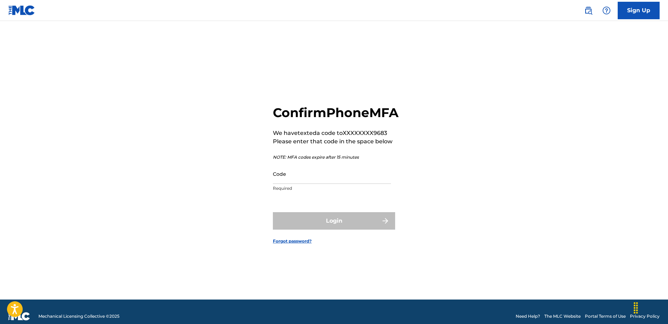
click at [307, 183] on input "Code" at bounding box center [332, 174] width 118 height 20
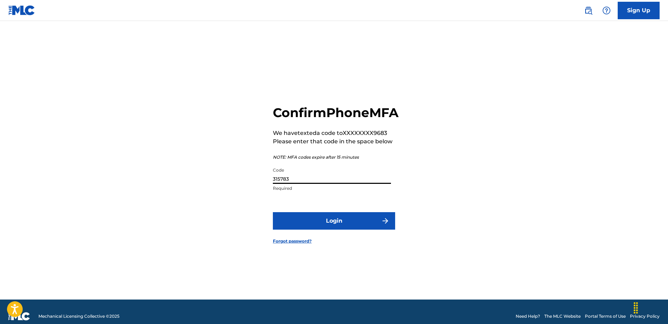
type input "315783"
click at [365, 221] on button "Login" at bounding box center [334, 220] width 122 height 17
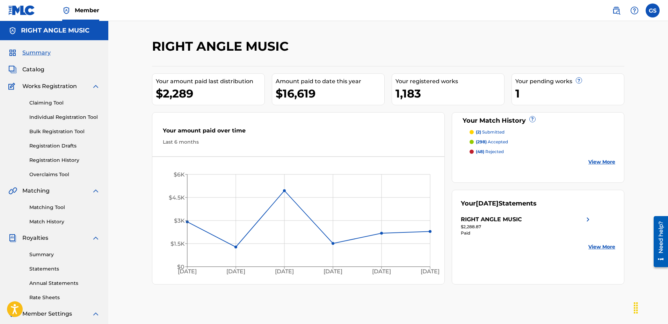
click at [615, 10] on img at bounding box center [616, 10] width 8 height 8
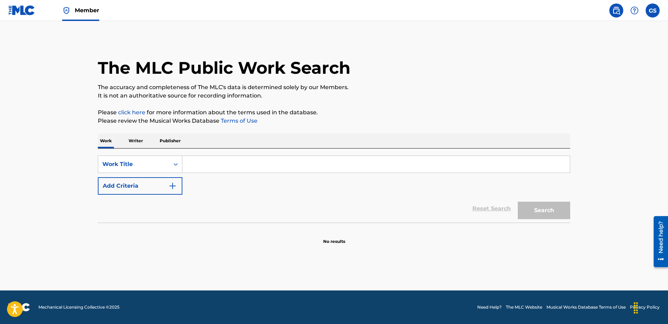
click at [209, 162] on input "Search Form" at bounding box center [375, 164] width 387 height 17
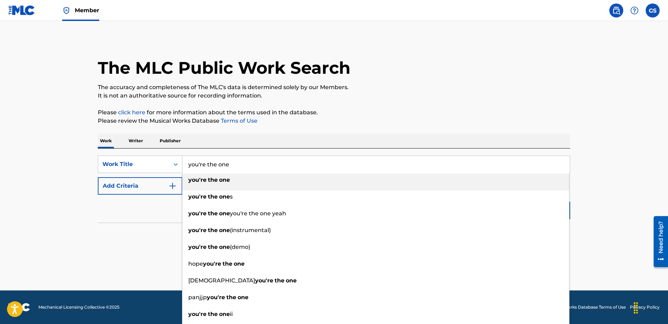
type input "you're the one"
click at [98, 190] on button "Add Criteria" at bounding box center [140, 185] width 85 height 17
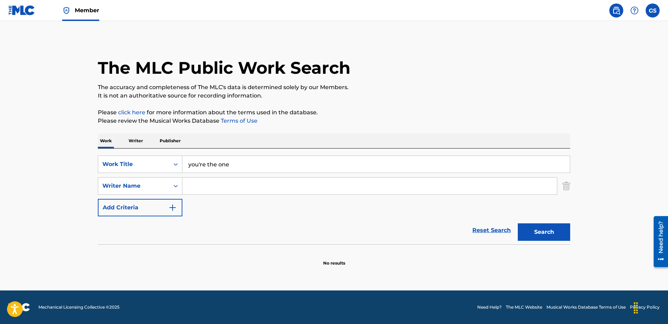
click at [235, 182] on input "Search Form" at bounding box center [369, 185] width 374 height 17
type input "[PERSON_NAME]"
click at [518, 223] on button "Search" at bounding box center [544, 231] width 52 height 17
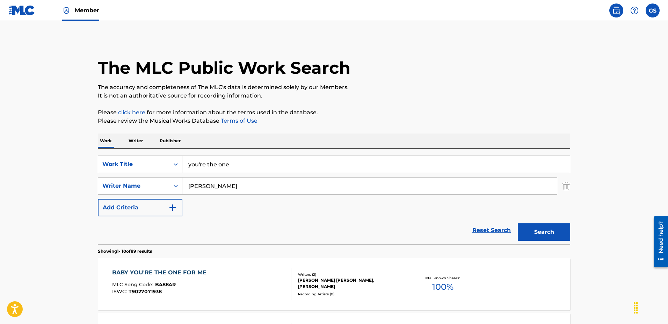
click at [291, 188] on input "[PERSON_NAME]" at bounding box center [369, 185] width 374 height 17
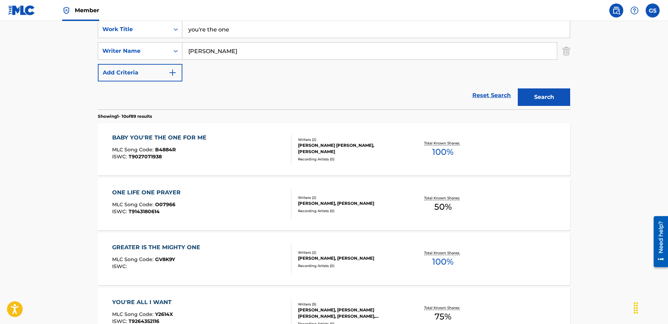
scroll to position [107, 0]
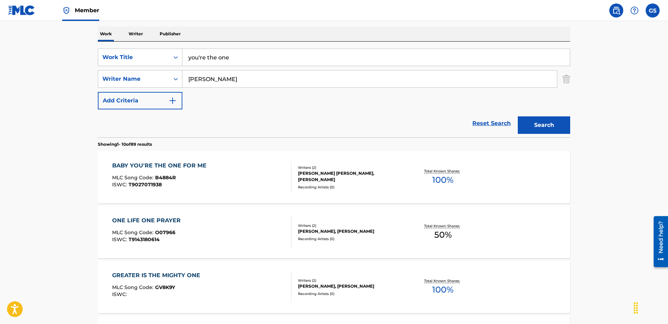
drag, startPoint x: 279, startPoint y: 60, endPoint x: 167, endPoint y: 61, distance: 112.5
click at [182, 61] on input "you're the one" at bounding box center [375, 57] width 387 height 17
click at [518, 116] on button "Search" at bounding box center [544, 124] width 52 height 17
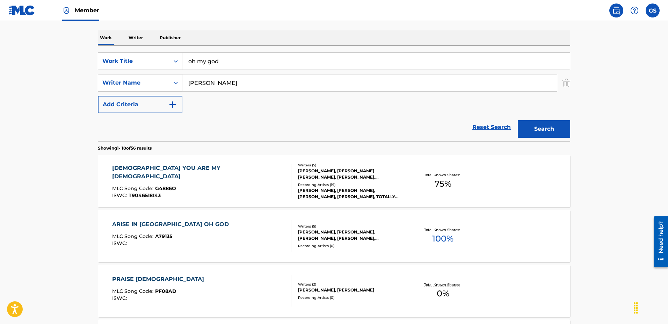
scroll to position [73, 0]
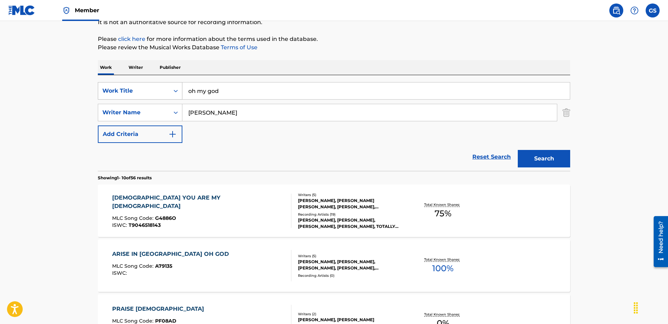
drag, startPoint x: 273, startPoint y: 93, endPoint x: 124, endPoint y: 89, distance: 149.2
click at [182, 89] on input "oh my god" at bounding box center [375, 90] width 387 height 17
click at [518, 150] on button "Search" at bounding box center [544, 158] width 52 height 17
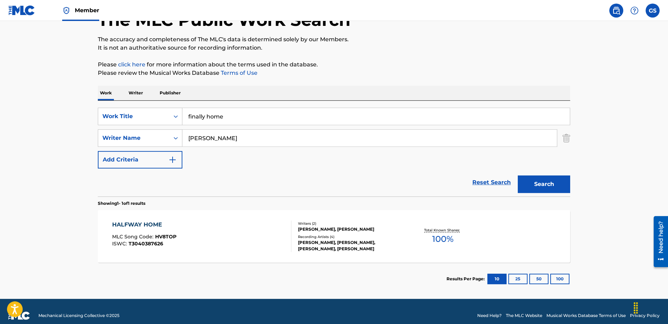
scroll to position [56, 0]
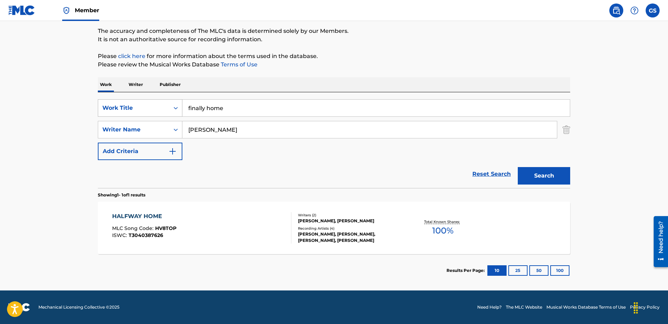
drag, startPoint x: 244, startPoint y: 106, endPoint x: 133, endPoint y: 103, distance: 111.1
click at [182, 104] on input "finally home" at bounding box center [375, 108] width 387 height 17
click at [518, 167] on button "Search" at bounding box center [544, 175] width 52 height 17
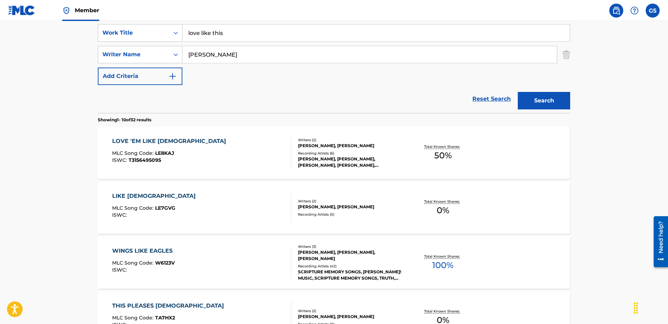
scroll to position [109, 0]
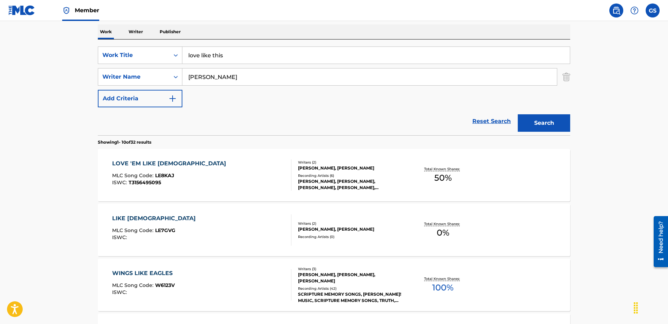
drag, startPoint x: 268, startPoint y: 50, endPoint x: 172, endPoint y: 45, distance: 96.5
click at [182, 47] on input "love like this" at bounding box center [375, 55] width 387 height 17
click at [518, 114] on button "Search" at bounding box center [544, 122] width 52 height 17
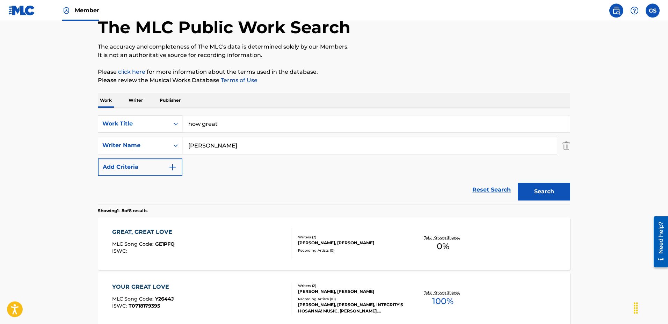
scroll to position [38, 0]
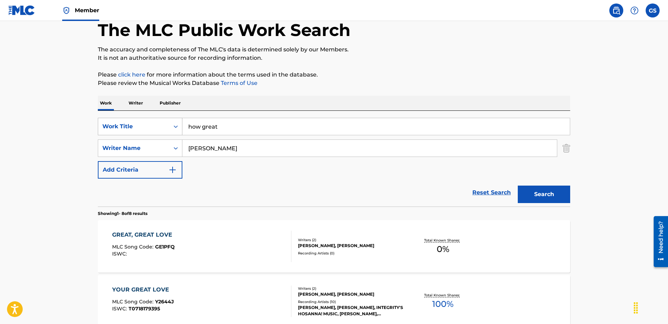
click at [135, 127] on div "SearchWithCriteriab21b22f0-1e09-47c9-b42c-08558b923ab3 Work Title how great" at bounding box center [334, 126] width 472 height 17
drag, startPoint x: 236, startPoint y: 124, endPoint x: 125, endPoint y: 120, distance: 111.1
click at [182, 123] on input "how great" at bounding box center [375, 126] width 387 height 17
click at [518, 185] on button "Search" at bounding box center [544, 193] width 52 height 17
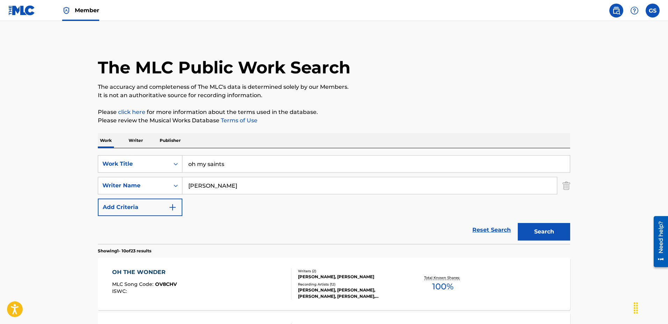
scroll to position [0, 0]
drag, startPoint x: 234, startPoint y: 159, endPoint x: 129, endPoint y: 158, distance: 105.1
click at [182, 158] on input "oh my saints" at bounding box center [375, 164] width 387 height 17
click at [518, 223] on button "Search" at bounding box center [544, 231] width 52 height 17
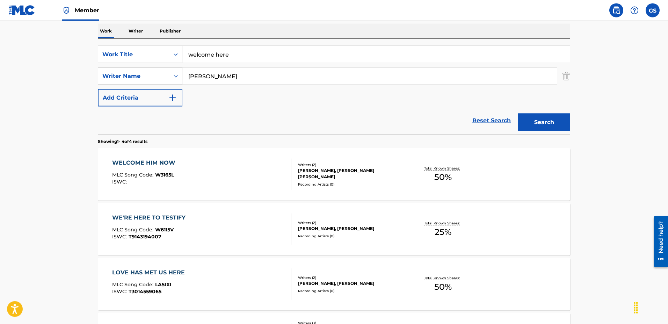
scroll to position [107, 0]
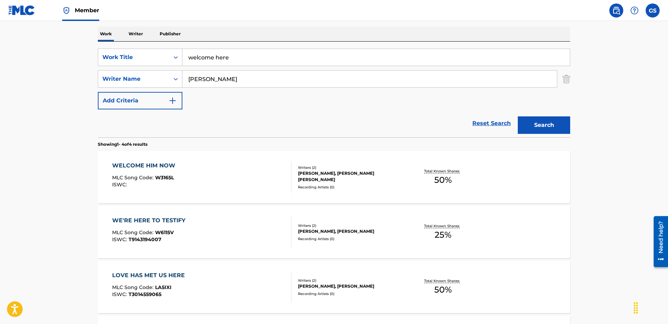
drag, startPoint x: 248, startPoint y: 55, endPoint x: 122, endPoint y: 50, distance: 126.5
click at [182, 50] on input "welcome here" at bounding box center [375, 57] width 387 height 17
click at [518, 116] on button "Search" at bounding box center [544, 124] width 52 height 17
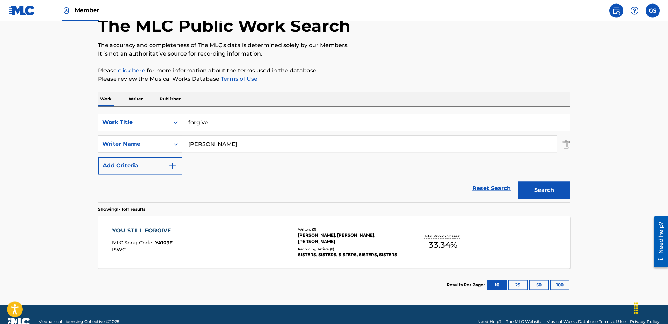
scroll to position [21, 0]
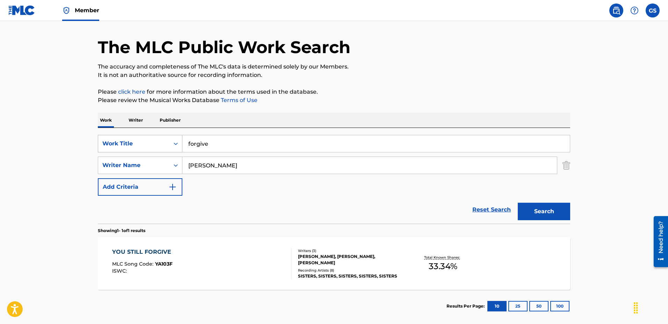
drag, startPoint x: 236, startPoint y: 139, endPoint x: 147, endPoint y: 135, distance: 89.1
click at [182, 137] on input "forgive" at bounding box center [375, 143] width 387 height 17
click at [518, 203] on button "Search" at bounding box center [544, 211] width 52 height 17
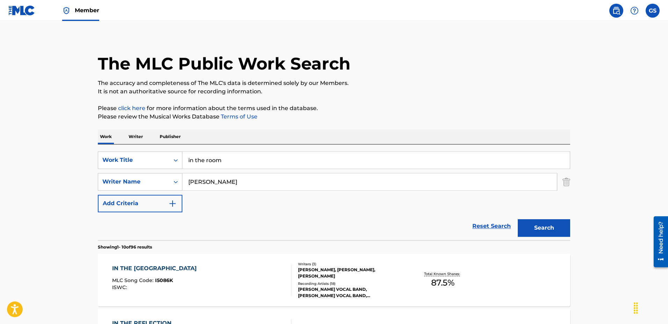
scroll to position [2, 0]
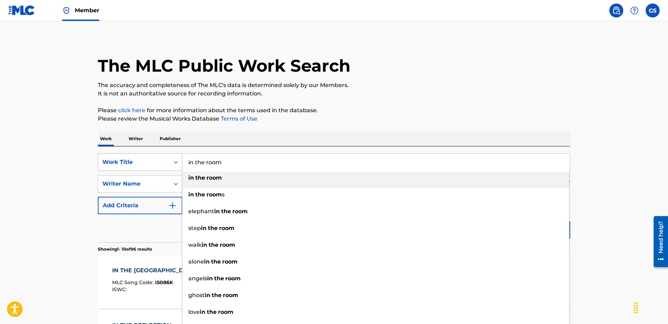
drag, startPoint x: 232, startPoint y: 163, endPoint x: 128, endPoint y: 161, distance: 103.7
click at [182, 161] on input "in the room" at bounding box center [375, 162] width 387 height 17
type input "to you forever"
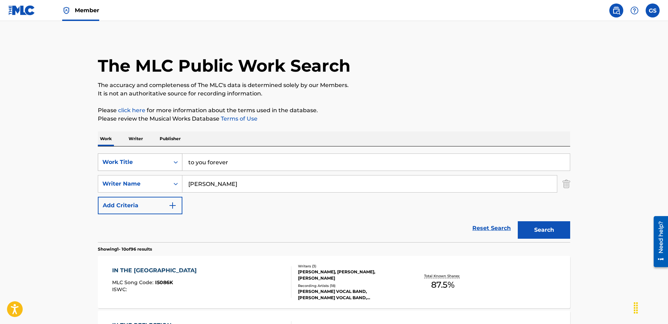
type input "[PERSON_NAME]"
click at [518, 221] on button "Search" at bounding box center [544, 229] width 52 height 17
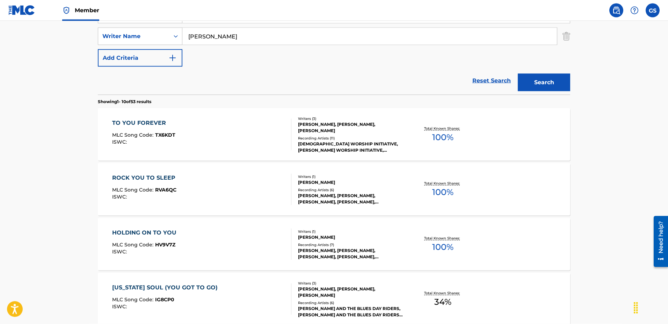
scroll to position [145, 0]
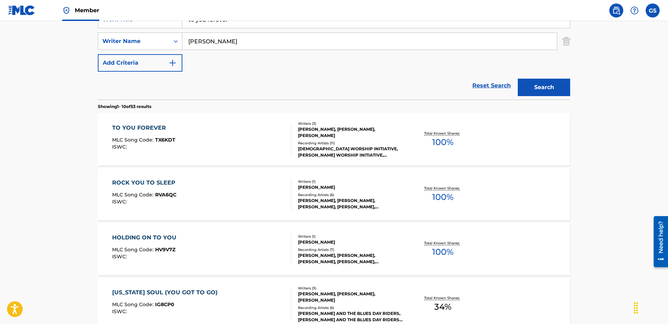
click at [256, 136] on div "TO YOU FOREVER MLC Song Code : TX6KDT ISWC :" at bounding box center [201, 139] width 179 height 31
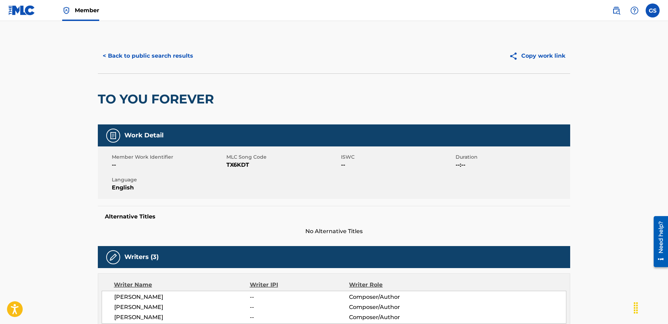
click at [240, 168] on span "TX6KDT" at bounding box center [282, 165] width 113 height 8
click at [239, 167] on span "TX6KDT" at bounding box center [282, 165] width 113 height 8
copy span "TX6KDT"
click at [179, 52] on button "< Back to public search results" at bounding box center [148, 55] width 100 height 17
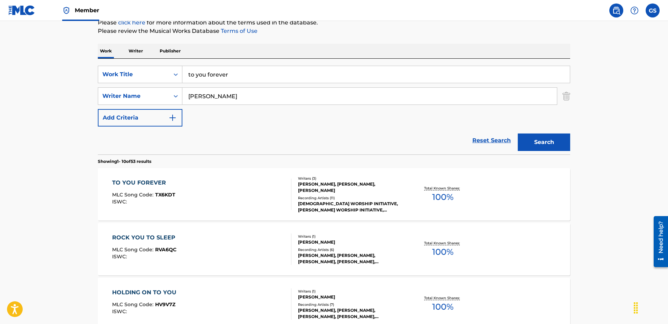
scroll to position [38, 0]
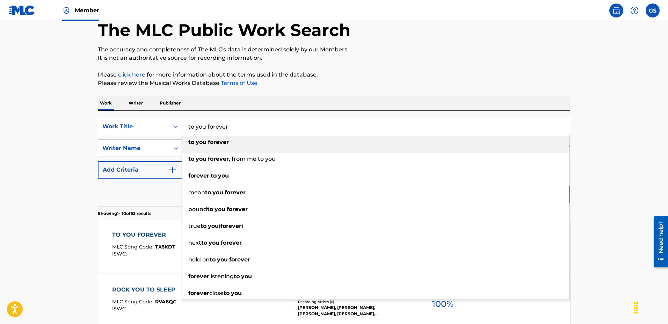
drag, startPoint x: 259, startPoint y: 126, endPoint x: 141, endPoint y: 118, distance: 119.0
click at [182, 119] on input "to you forever" at bounding box center [375, 126] width 387 height 17
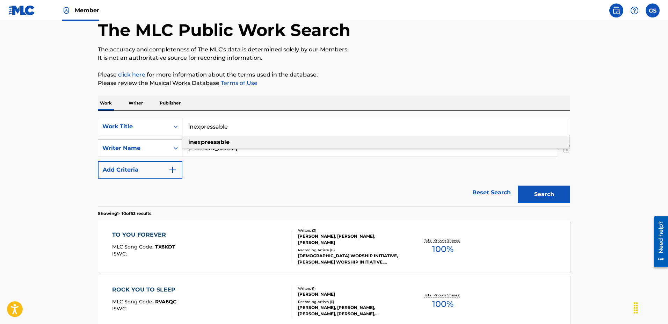
type input "inexpressable"
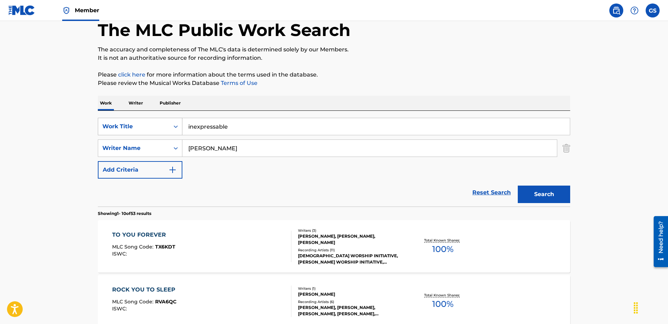
type input "[PERSON_NAME]"
click at [518, 185] on button "Search" at bounding box center [544, 193] width 52 height 17
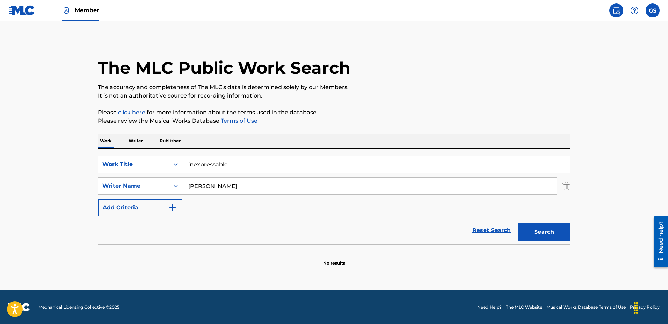
drag, startPoint x: 256, startPoint y: 162, endPoint x: 130, endPoint y: 158, distance: 125.8
click at [182, 159] on input "inexpressable" at bounding box center [375, 164] width 387 height 17
click at [518, 223] on button "Search" at bounding box center [544, 231] width 52 height 17
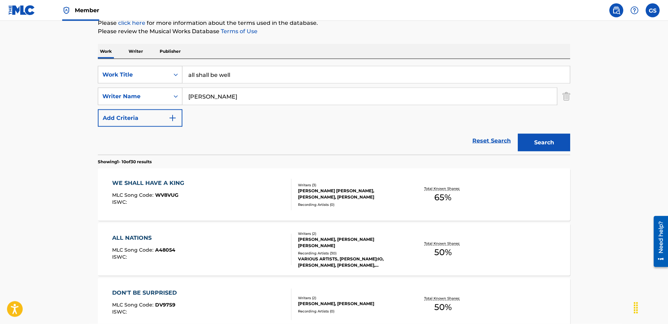
scroll to position [71, 0]
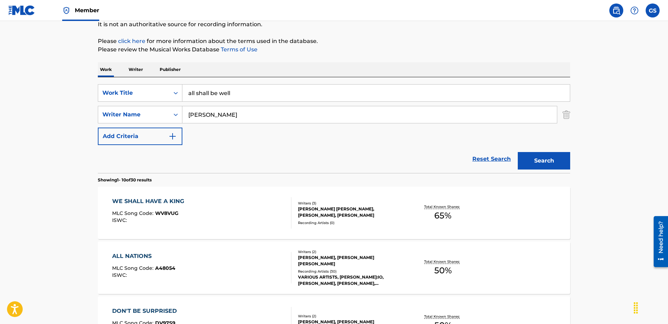
drag, startPoint x: 266, startPoint y: 95, endPoint x: 137, endPoint y: 90, distance: 129.3
click at [182, 90] on input "all shall be well" at bounding box center [375, 93] width 387 height 17
click at [518, 152] on button "Search" at bounding box center [544, 160] width 52 height 17
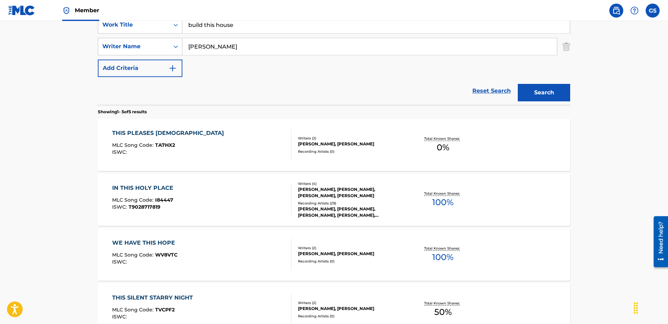
scroll to position [26, 0]
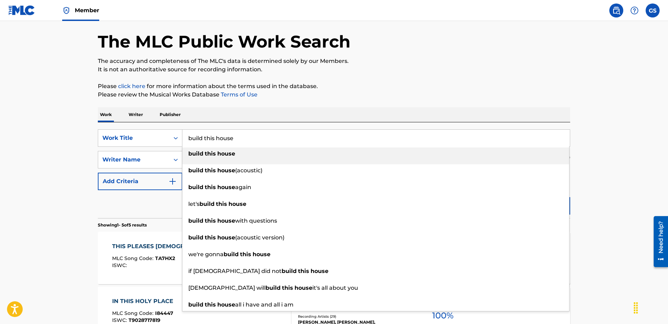
drag, startPoint x: 241, startPoint y: 138, endPoint x: 144, endPoint y: 136, distance: 96.8
click at [182, 136] on input "build this house" at bounding box center [375, 138] width 387 height 17
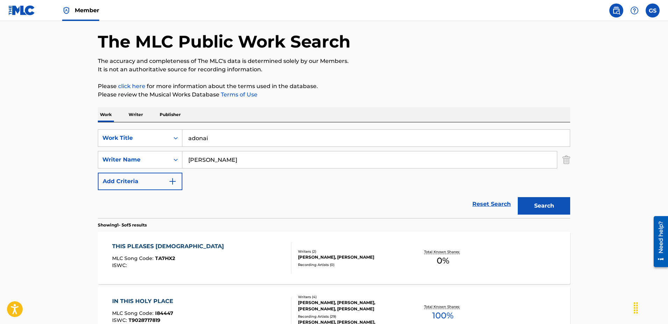
click at [518, 197] on button "Search" at bounding box center [544, 205] width 52 height 17
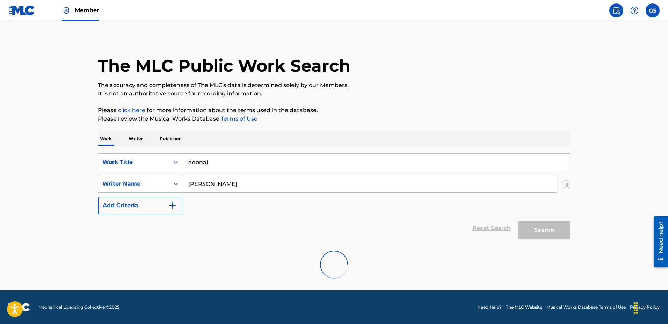
scroll to position [0, 0]
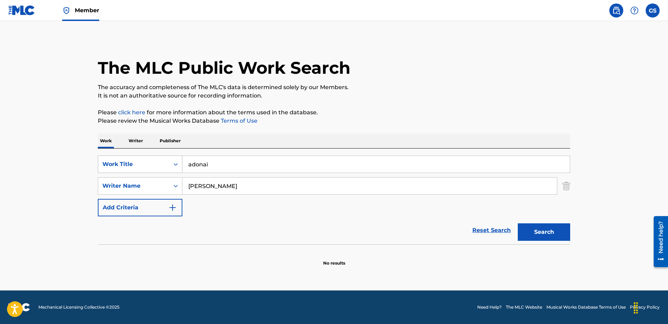
drag, startPoint x: 275, startPoint y: 165, endPoint x: 115, endPoint y: 162, distance: 160.0
click at [182, 162] on input "adonai" at bounding box center [375, 164] width 387 height 17
click at [518, 223] on button "Search" at bounding box center [544, 231] width 52 height 17
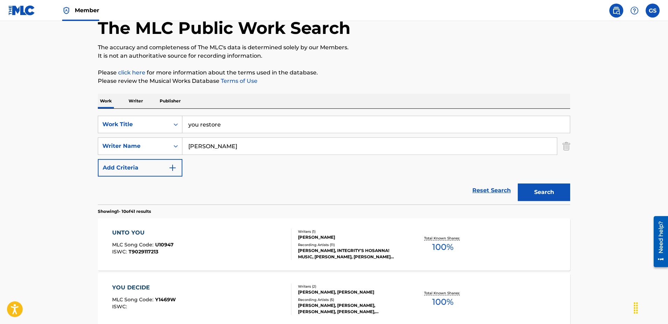
scroll to position [36, 0]
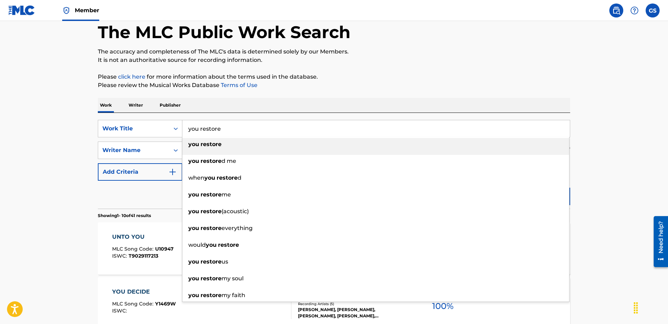
drag, startPoint x: 254, startPoint y: 126, endPoint x: 82, endPoint y: 120, distance: 171.6
click at [182, 124] on input "you restore" at bounding box center [375, 128] width 387 height 17
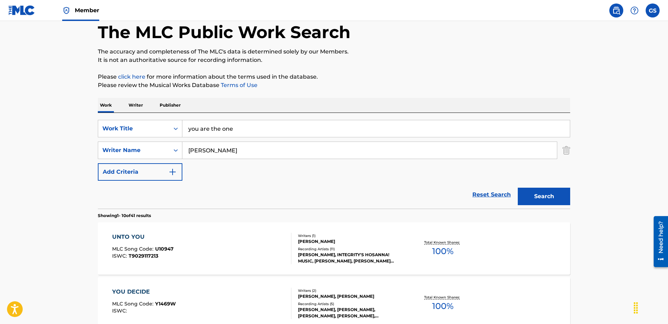
click at [518, 188] on button "Search" at bounding box center [544, 196] width 52 height 17
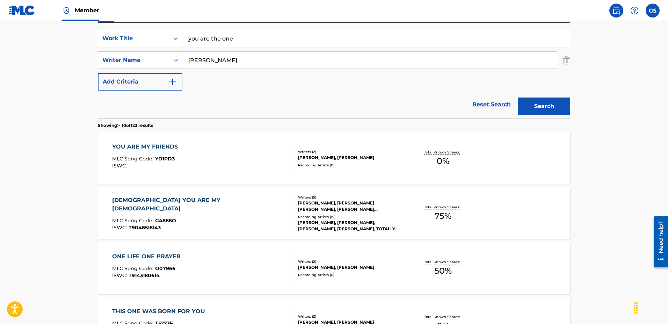
scroll to position [73, 0]
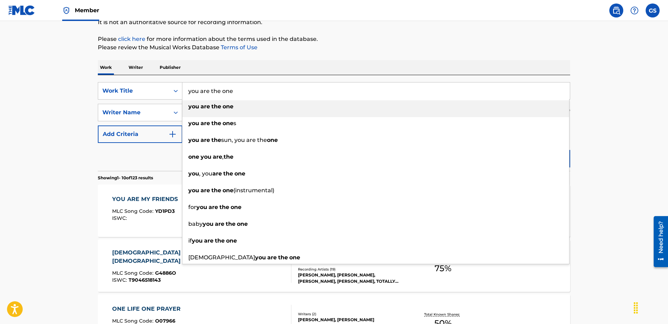
drag, startPoint x: 267, startPoint y: 94, endPoint x: 79, endPoint y: 86, distance: 188.7
click at [182, 86] on input "you are the one" at bounding box center [375, 90] width 387 height 17
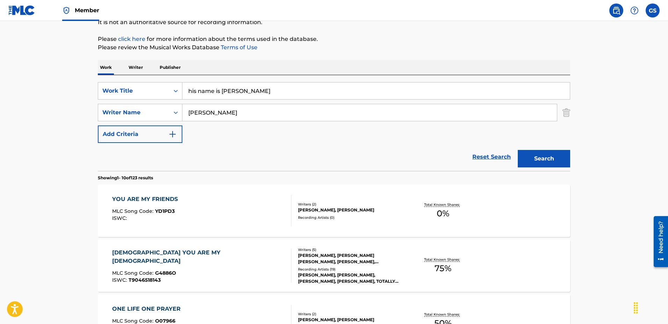
click at [518, 150] on button "Search" at bounding box center [544, 158] width 52 height 17
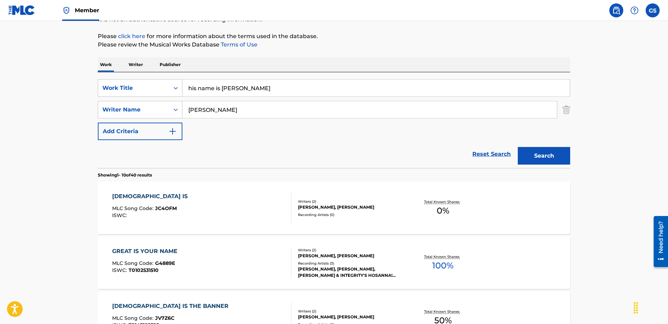
scroll to position [38, 0]
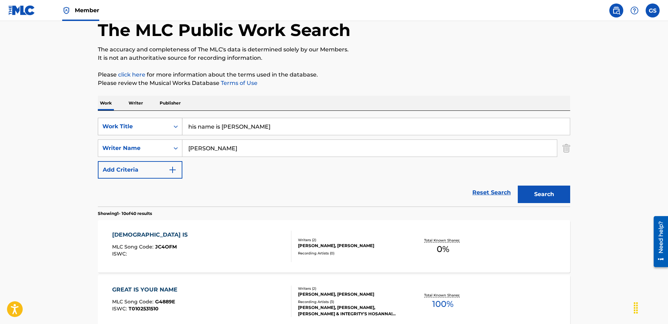
drag, startPoint x: 267, startPoint y: 125, endPoint x: 102, endPoint y: 123, distance: 165.2
click at [182, 123] on input "his name is [PERSON_NAME]" at bounding box center [375, 126] width 387 height 17
click at [518, 185] on button "Search" at bounding box center [544, 193] width 52 height 17
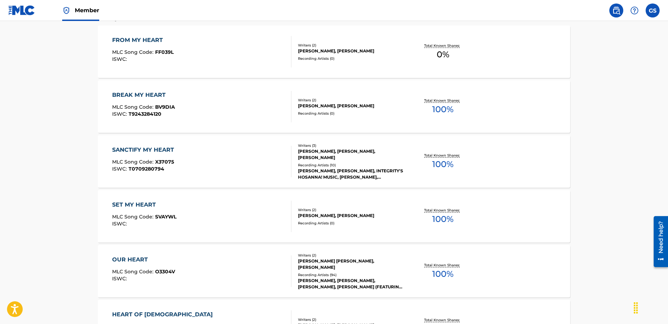
scroll to position [19, 0]
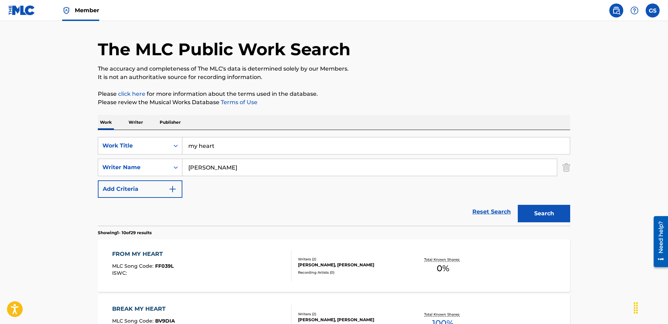
click at [243, 148] on input "my heart" at bounding box center [375, 145] width 387 height 17
click at [518, 205] on button "Search" at bounding box center [544, 213] width 52 height 17
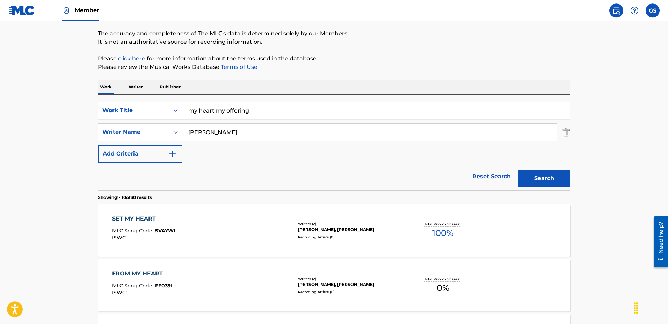
scroll to position [0, 0]
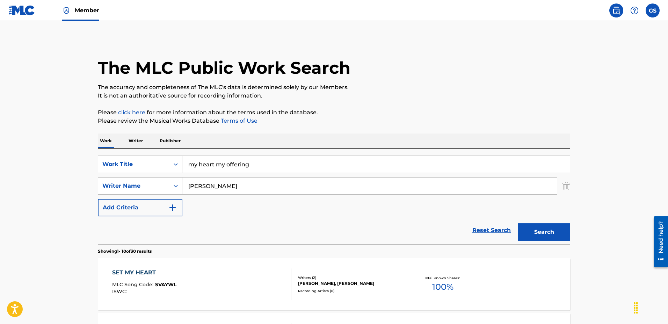
drag, startPoint x: 273, startPoint y: 163, endPoint x: 76, endPoint y: 155, distance: 197.8
click at [182, 156] on input "my heart my offering" at bounding box center [375, 164] width 387 height 17
click at [518, 223] on button "Search" at bounding box center [544, 231] width 52 height 17
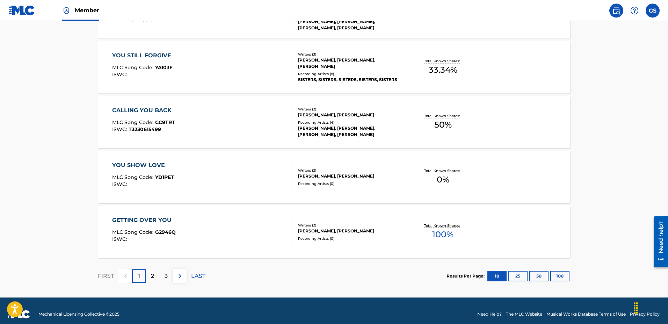
scroll to position [553, 0]
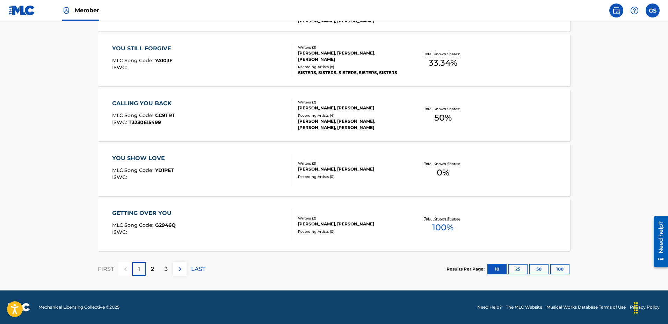
click at [148, 271] on div "2" at bounding box center [153, 269] width 14 height 14
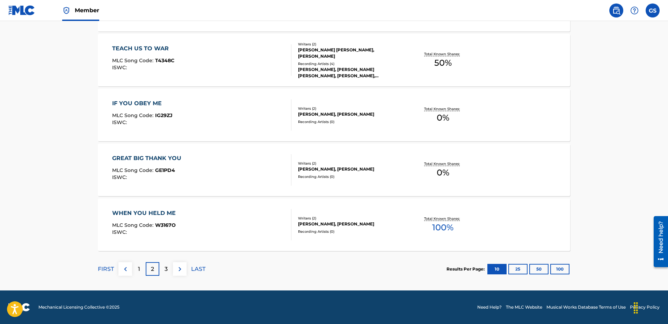
click at [169, 268] on div "3" at bounding box center [166, 269] width 14 height 14
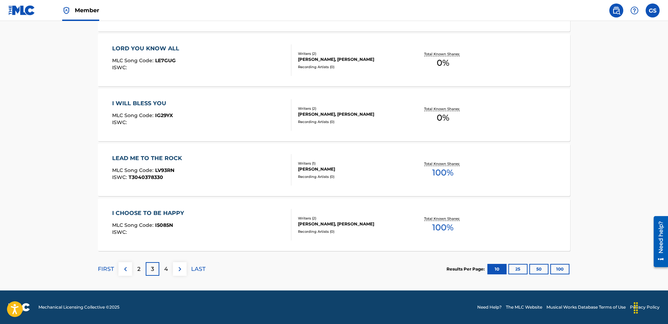
click at [172, 269] on div "4" at bounding box center [166, 269] width 14 height 14
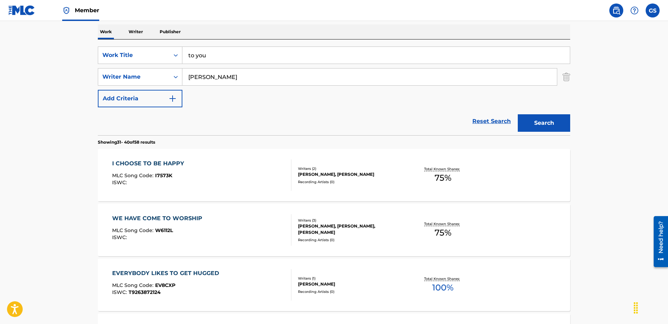
scroll to position [0, 0]
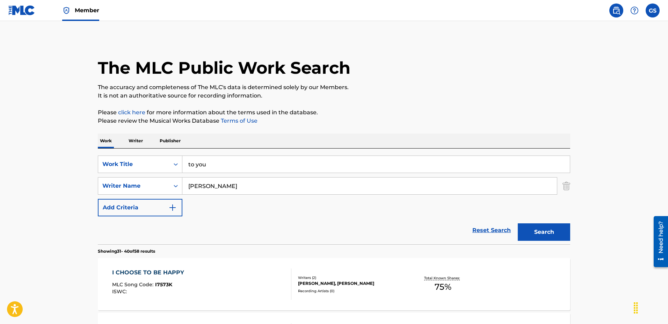
drag, startPoint x: 227, startPoint y: 158, endPoint x: 109, endPoint y: 154, distance: 118.1
click at [182, 159] on input "to you" at bounding box center [375, 164] width 387 height 17
click at [518, 223] on button "Search" at bounding box center [544, 231] width 52 height 17
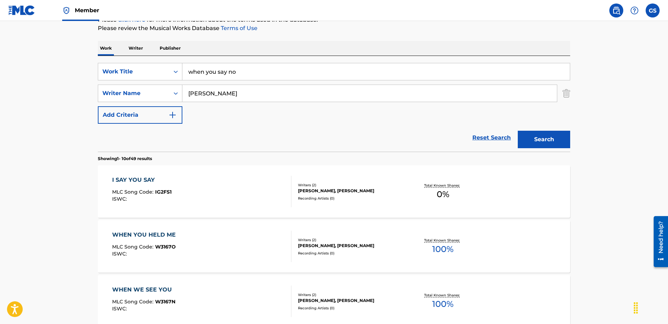
scroll to position [71, 0]
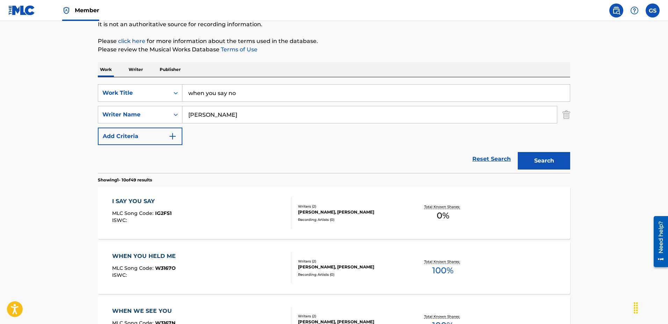
drag, startPoint x: 157, startPoint y: 87, endPoint x: 73, endPoint y: 86, distance: 83.5
click at [182, 88] on input "when you say no" at bounding box center [375, 93] width 387 height 17
click at [518, 152] on button "Search" at bounding box center [544, 160] width 52 height 17
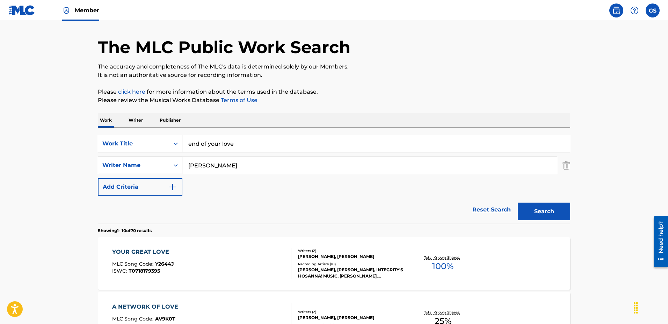
scroll to position [0, 0]
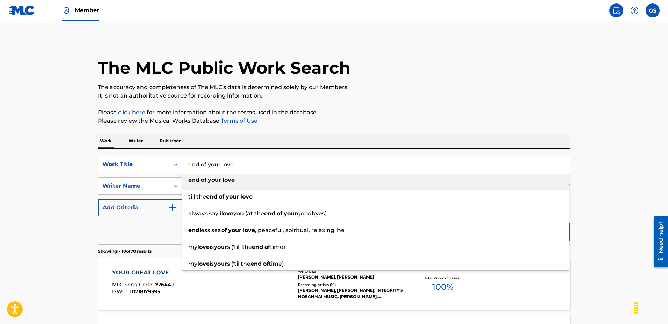
drag, startPoint x: 229, startPoint y: 160, endPoint x: 128, endPoint y: 151, distance: 101.7
click at [182, 156] on input "end of your love" at bounding box center [375, 164] width 387 height 17
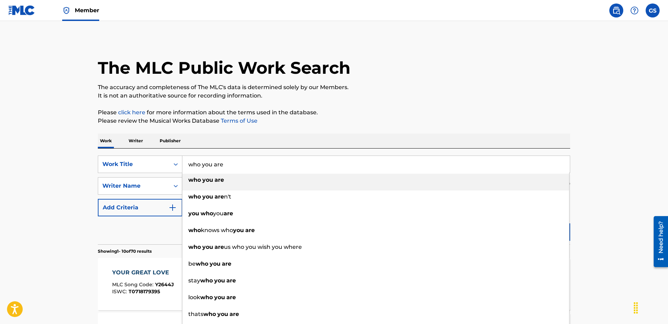
type input "who you are"
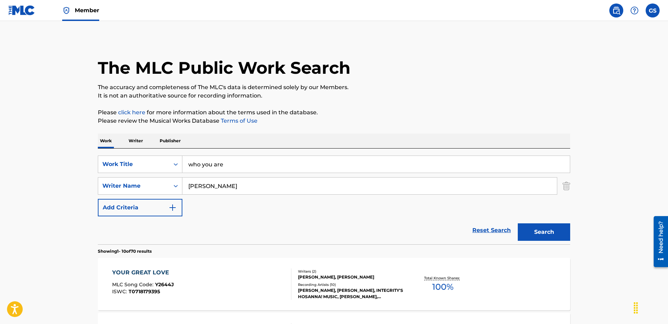
click at [518, 223] on button "Search" at bounding box center [544, 231] width 52 height 17
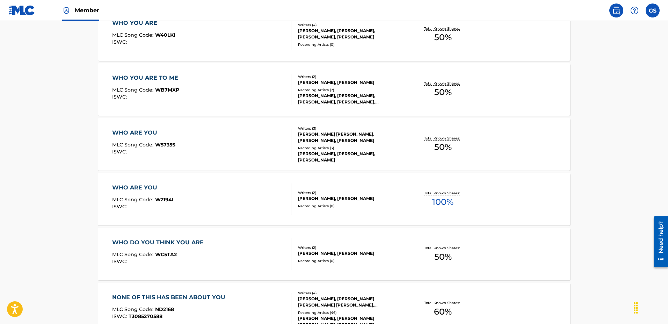
scroll to position [36, 0]
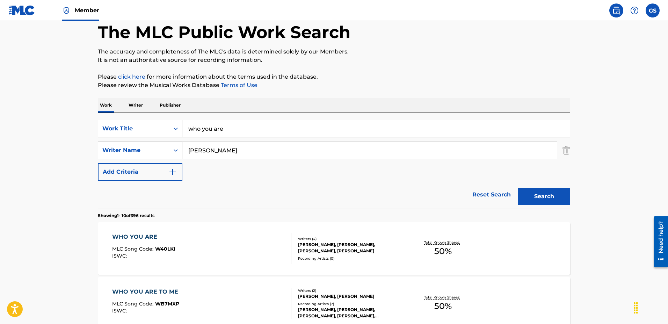
drag, startPoint x: 231, startPoint y: 151, endPoint x: 139, endPoint y: 157, distance: 92.4
click at [182, 154] on input "[PERSON_NAME]" at bounding box center [369, 150] width 374 height 17
type input "[PERSON_NAME]"
click at [518, 188] on button "Search" at bounding box center [544, 196] width 52 height 17
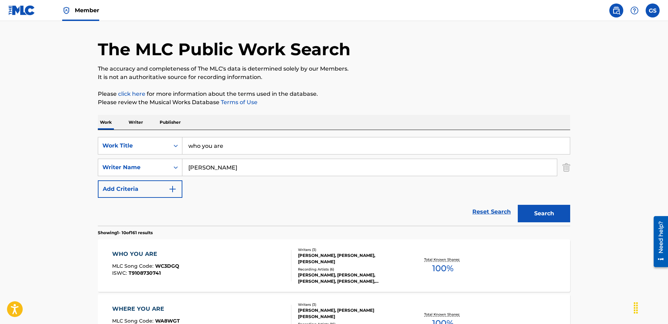
scroll to position [0, 0]
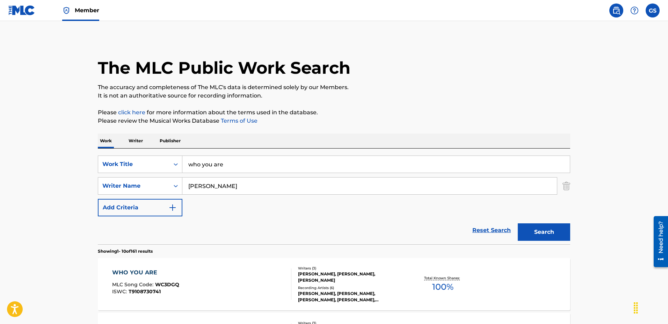
drag, startPoint x: 250, startPoint y: 167, endPoint x: 98, endPoint y: 154, distance: 152.5
click at [182, 156] on input "who you are" at bounding box center [375, 164] width 387 height 17
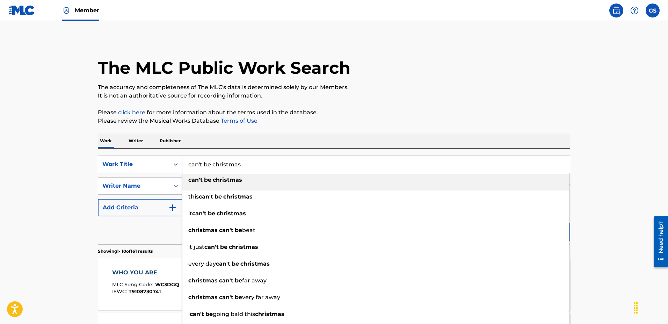
type input "can't be christmas"
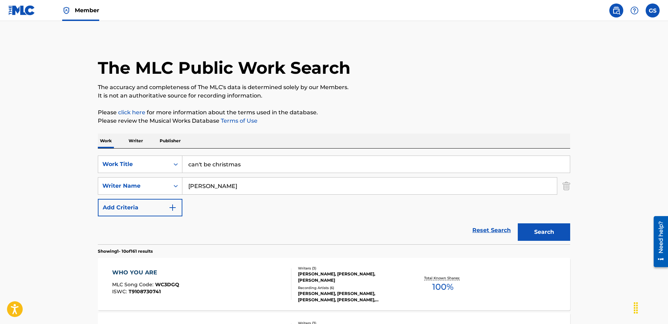
type input "[PERSON_NAME]"
click at [518, 223] on button "Search" at bounding box center [544, 231] width 52 height 17
drag, startPoint x: 276, startPoint y: 168, endPoint x: 129, endPoint y: 159, distance: 146.6
click at [182, 159] on input "can't be christmas" at bounding box center [375, 164] width 387 height 17
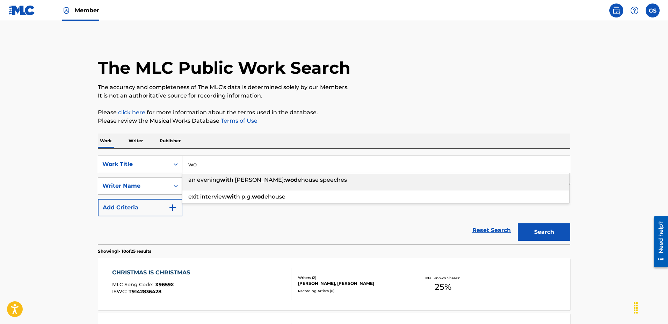
type input "w"
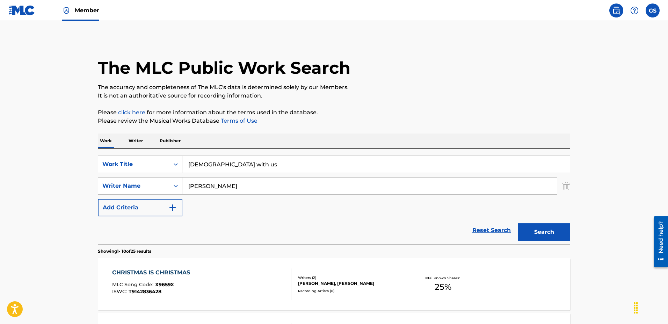
click at [518, 223] on button "Search" at bounding box center [544, 231] width 52 height 17
drag, startPoint x: 257, startPoint y: 163, endPoint x: 148, endPoint y: 160, distance: 109.4
click at [182, 160] on input "[DEMOGRAPHIC_DATA] with us" at bounding box center [375, 164] width 387 height 17
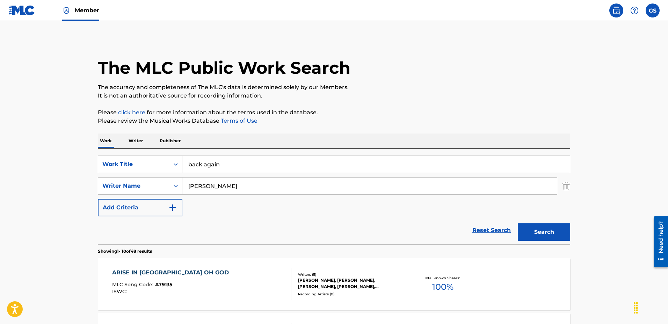
click at [518, 223] on button "Search" at bounding box center [544, 231] width 52 height 17
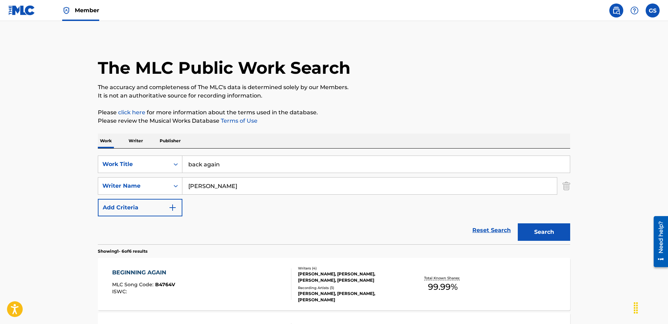
drag, startPoint x: 252, startPoint y: 167, endPoint x: 123, endPoint y: 155, distance: 129.3
click at [182, 156] on input "back again" at bounding box center [375, 164] width 387 height 17
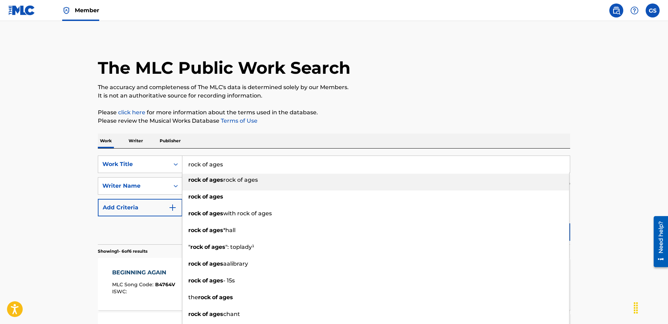
click at [518, 223] on button "Search" at bounding box center [544, 231] width 52 height 17
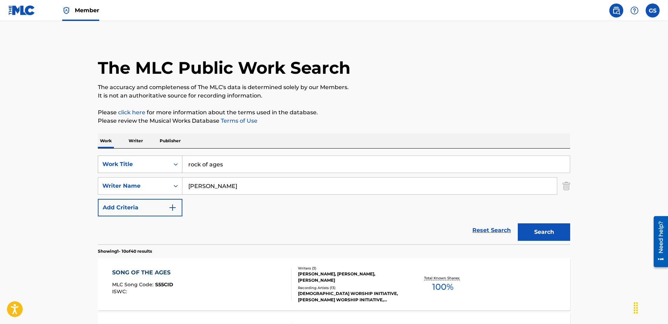
drag, startPoint x: 248, startPoint y: 169, endPoint x: 108, endPoint y: 157, distance: 140.8
click at [182, 157] on input "rock of ages" at bounding box center [375, 164] width 387 height 17
click at [518, 223] on button "Search" at bounding box center [544, 231] width 52 height 17
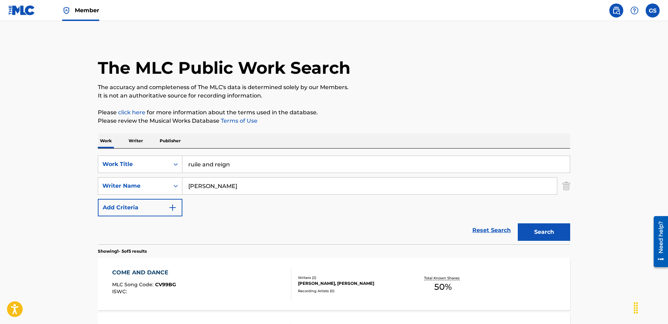
click at [197, 163] on input "ruile and reign" at bounding box center [375, 164] width 387 height 17
click at [518, 223] on button "Search" at bounding box center [544, 231] width 52 height 17
drag, startPoint x: 231, startPoint y: 163, endPoint x: 116, endPoint y: 161, distance: 114.9
click at [182, 161] on input "rule and reign" at bounding box center [375, 164] width 387 height 17
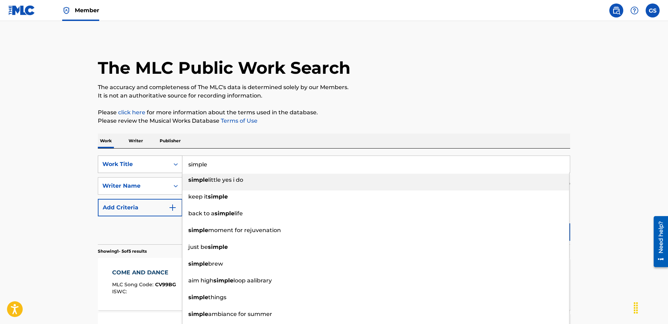
type input "simple"
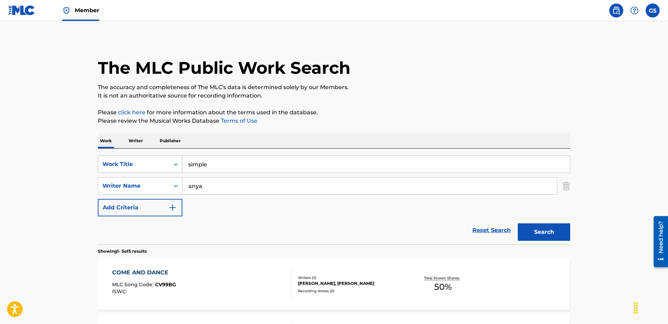
type input "anya"
click at [518, 223] on button "Search" at bounding box center [544, 231] width 52 height 17
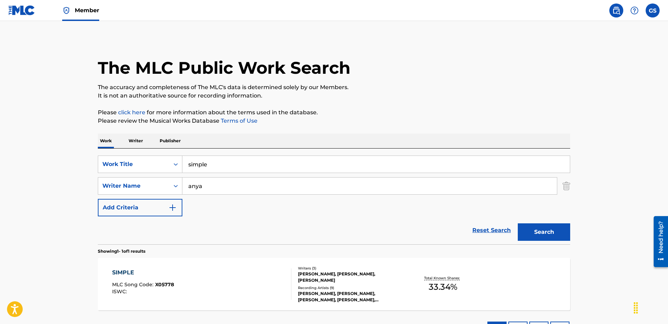
click at [229, 309] on div "SIMPLE MLC Song Code : X05778 ISWC : Writers ( 3 ) [PERSON_NAME], [PERSON_NAME]…" at bounding box center [334, 284] width 472 height 52
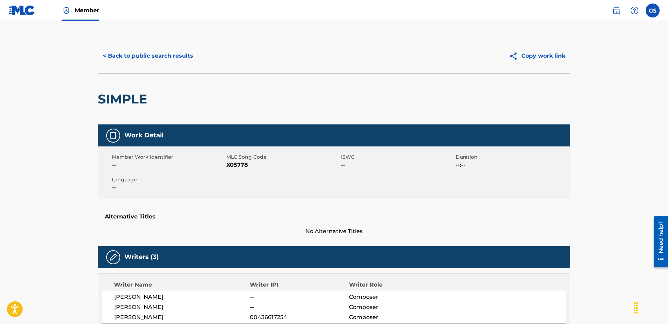
click at [164, 56] on button "< Back to public search results" at bounding box center [148, 55] width 100 height 17
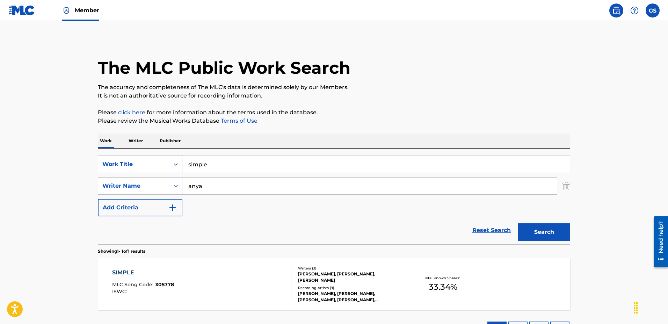
click at [156, 167] on div "Work Title" at bounding box center [133, 164] width 63 height 8
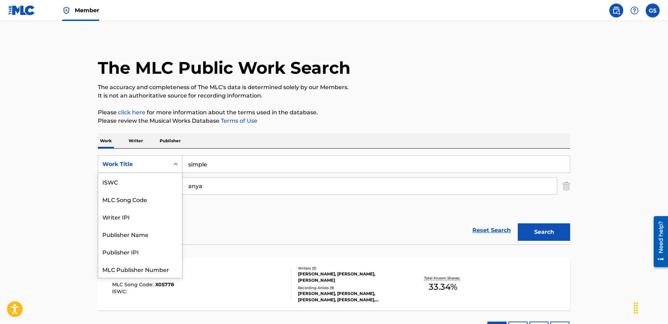
scroll to position [17, 0]
click at [156, 167] on div "Work Title" at bounding box center [133, 164] width 63 height 8
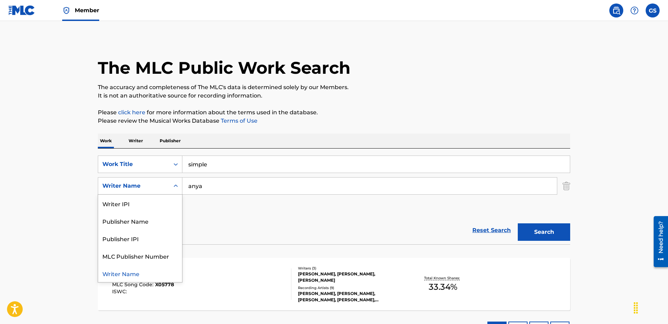
click at [153, 187] on div "Writer Name" at bounding box center [133, 186] width 63 height 8
drag, startPoint x: 347, startPoint y: 241, endPoint x: 474, endPoint y: 218, distance: 128.8
click at [349, 241] on div "Reset Search Search" at bounding box center [334, 230] width 472 height 28
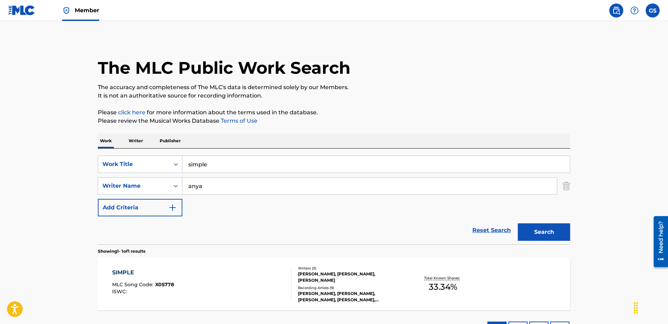
click at [568, 185] on img "Search Form" at bounding box center [566, 185] width 8 height 17
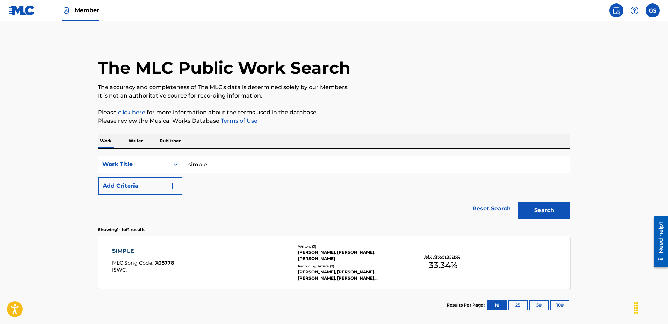
click at [145, 167] on div "Work Title" at bounding box center [133, 164] width 63 height 8
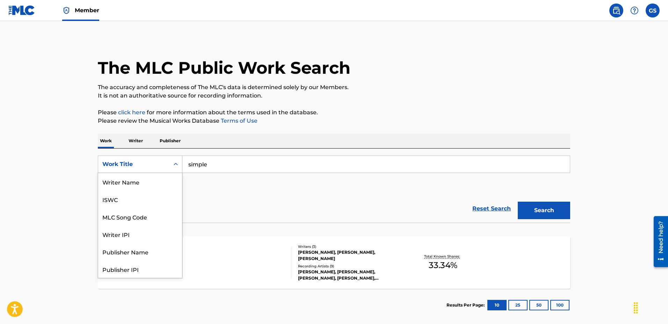
scroll to position [35, 0]
drag, startPoint x: 145, startPoint y: 223, endPoint x: 167, endPoint y: 220, distance: 22.6
click at [145, 222] on div "Publisher Name" at bounding box center [140, 216] width 84 height 17
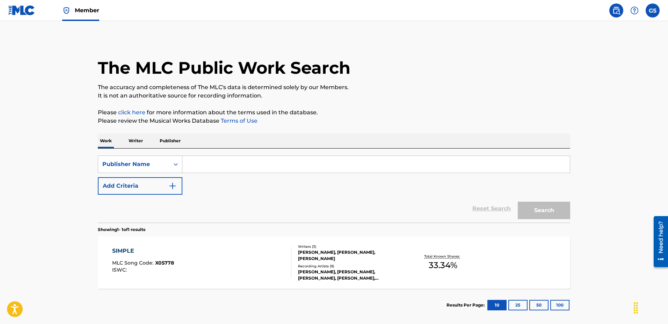
drag, startPoint x: 254, startPoint y: 169, endPoint x: 245, endPoint y: 167, distance: 8.9
click at [243, 168] on input "Search Form" at bounding box center [375, 164] width 387 height 17
type input "hip elephant"
click at [518, 201] on button "Search" at bounding box center [544, 209] width 52 height 17
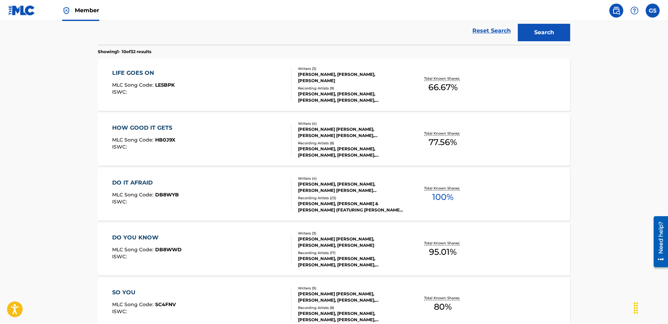
scroll to position [178, 0]
click at [232, 87] on div "LIFE GOES ON MLC Song Code : LE5BPK ISWC :" at bounding box center [201, 83] width 179 height 31
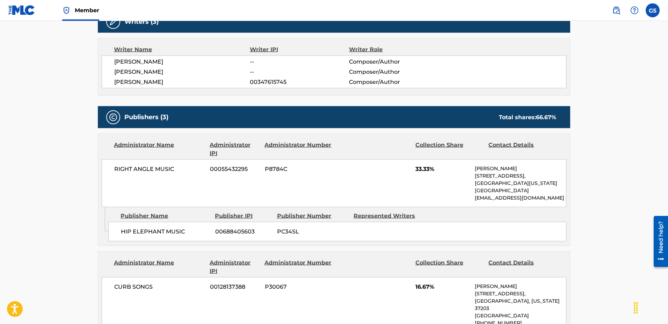
scroll to position [285, 0]
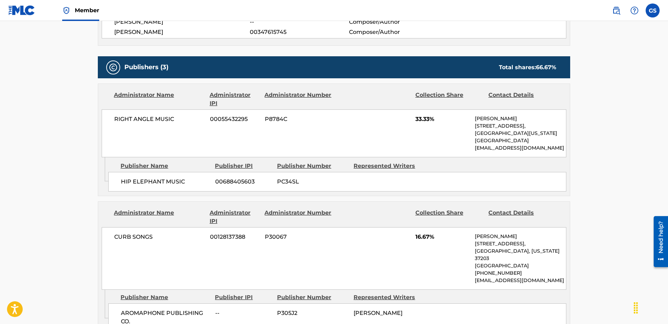
click at [282, 182] on span "PC34SL" at bounding box center [312, 181] width 71 height 8
copy span "PC34SL"
click at [231, 178] on span "00688405603" at bounding box center [243, 181] width 57 height 8
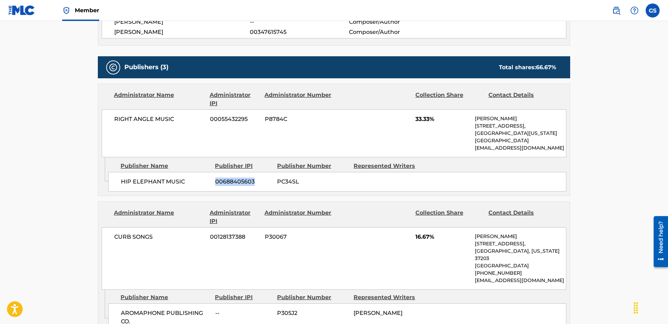
copy span "00688405603"
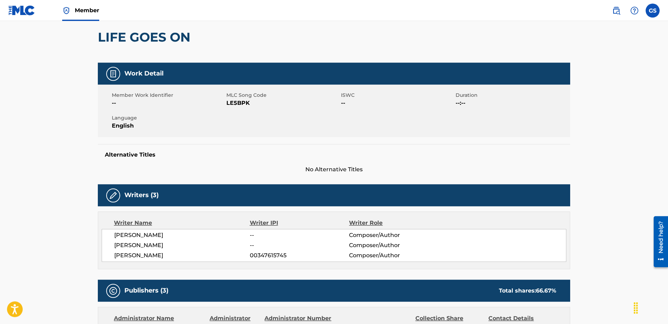
scroll to position [0, 0]
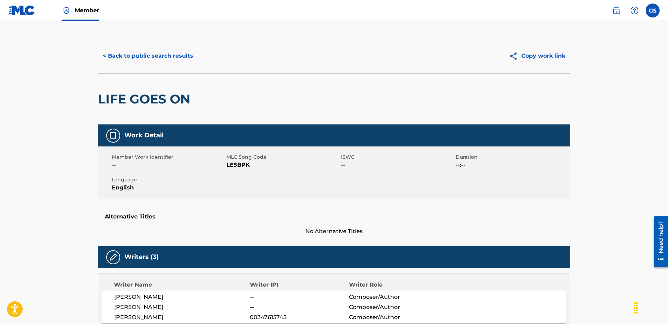
click at [129, 57] on button "< Back to public search results" at bounding box center [148, 55] width 100 height 17
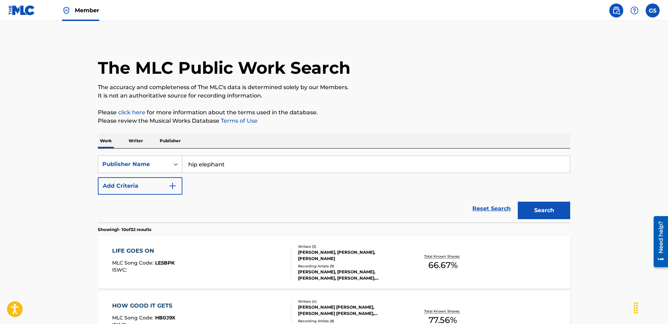
drag, startPoint x: 250, startPoint y: 161, endPoint x: 139, endPoint y: 154, distance: 110.9
click at [182, 156] on input "hip elephant" at bounding box center [375, 164] width 387 height 17
type input "[DEMOGRAPHIC_DATA] worship"
click at [518, 201] on button "Search" at bounding box center [544, 209] width 52 height 17
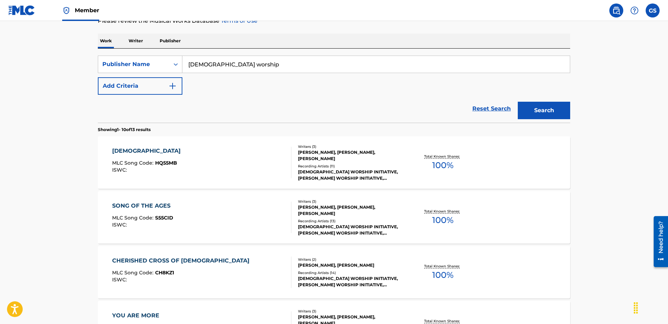
scroll to position [107, 0]
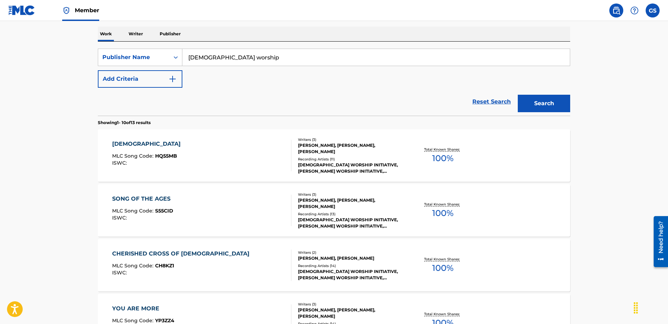
click at [240, 141] on div "[DEMOGRAPHIC_DATA] MLC Song Code : HQ55MB ISWC :" at bounding box center [201, 155] width 179 height 31
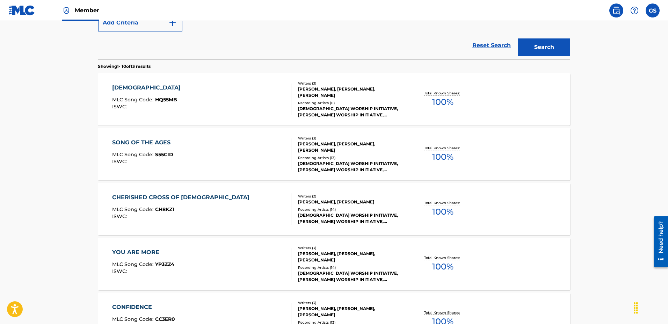
scroll to position [178, 0]
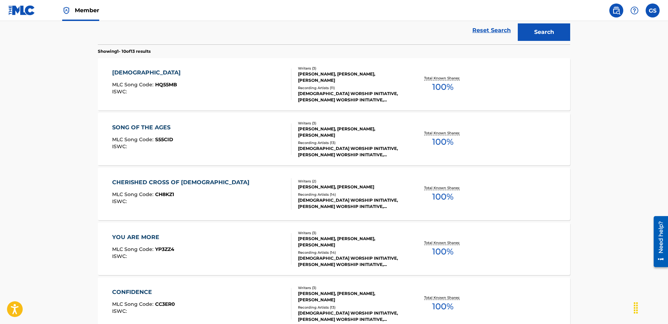
click at [238, 153] on div "SONG OF THE AGES MLC Song Code : S55CID ISWC :" at bounding box center [201, 138] width 179 height 31
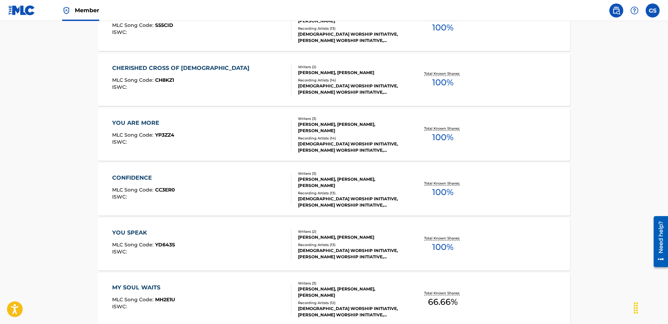
scroll to position [303, 0]
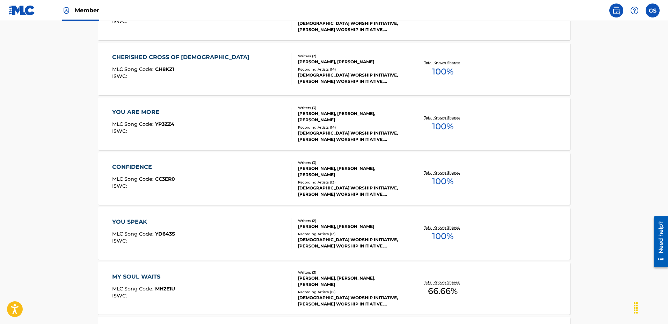
click at [233, 64] on div "CHERISHED CROSS OF [PERSON_NAME] MLC Song Code : CH8KZ1 ISWC :" at bounding box center [201, 68] width 179 height 31
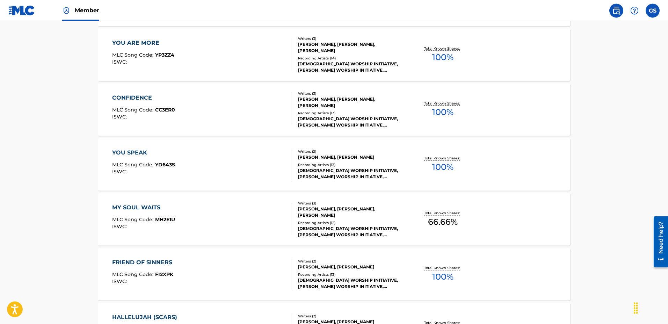
scroll to position [464, 0]
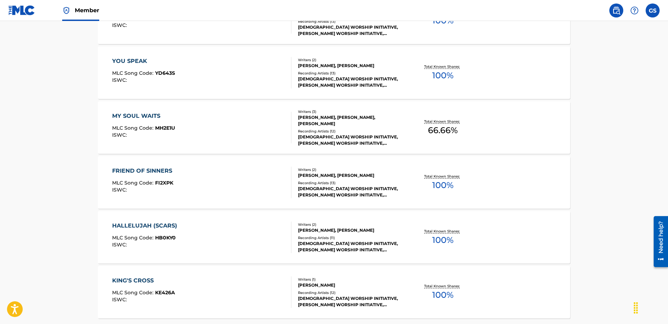
click at [233, 113] on div "MY SOUL WAITS MLC Song Code : MH2E1U ISWC :" at bounding box center [201, 127] width 179 height 31
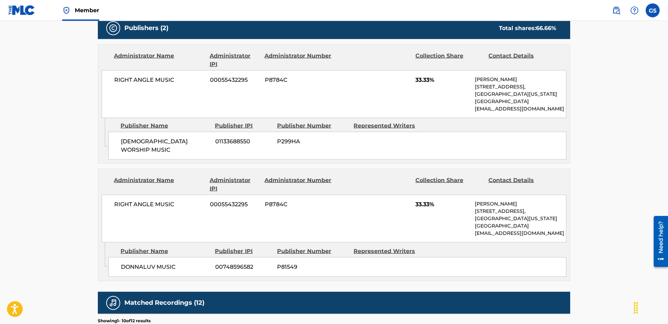
scroll to position [321, 0]
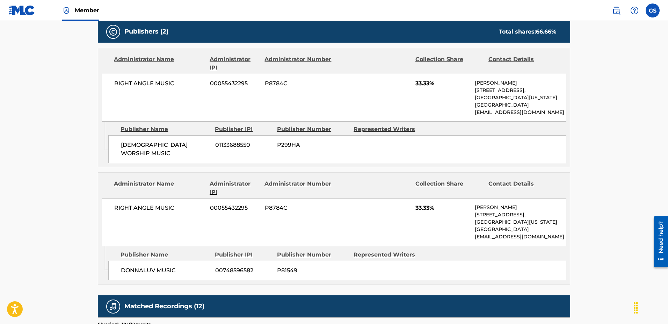
click at [291, 146] on span "P299HA" at bounding box center [312, 145] width 71 height 8
copy span "P299HA"
click at [231, 143] on span "01133688550" at bounding box center [243, 145] width 57 height 8
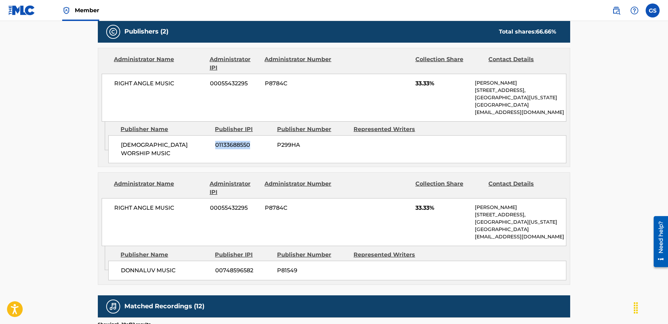
copy span "01133688550"
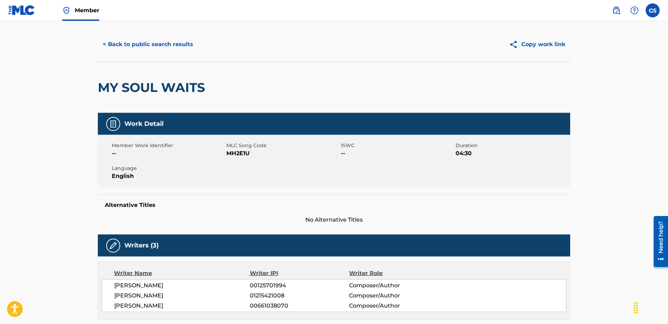
scroll to position [0, 0]
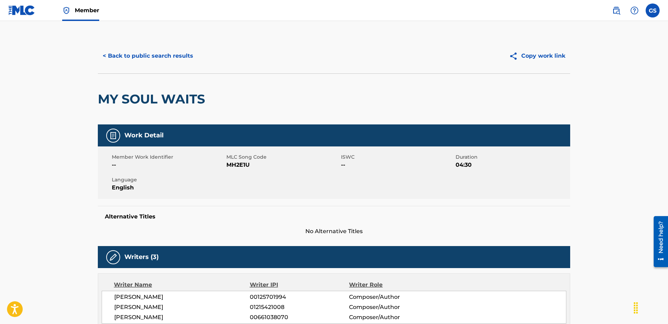
click at [128, 59] on button "< Back to public search results" at bounding box center [148, 55] width 100 height 17
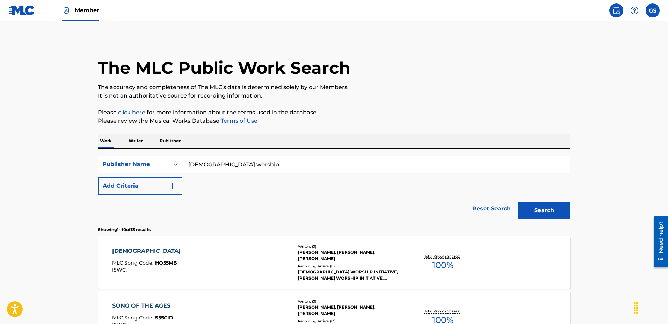
drag, startPoint x: 247, startPoint y: 162, endPoint x: 145, endPoint y: 159, distance: 102.0
click at [182, 159] on input "[DEMOGRAPHIC_DATA] worship" at bounding box center [375, 164] width 387 height 17
click at [518, 201] on button "Search" at bounding box center [544, 209] width 52 height 17
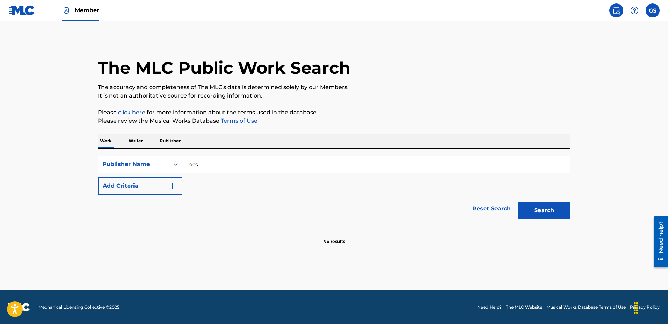
type input "ncs"
click at [518, 201] on button "Search" at bounding box center [544, 209] width 52 height 17
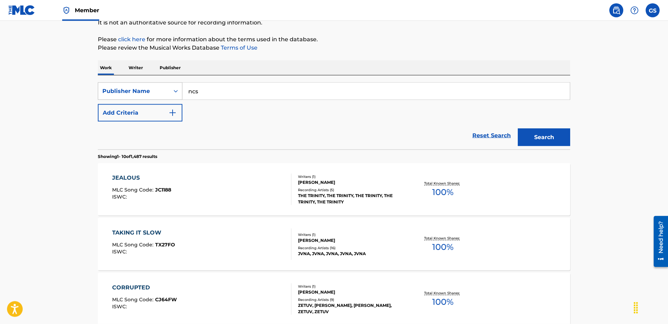
scroll to position [71, 0]
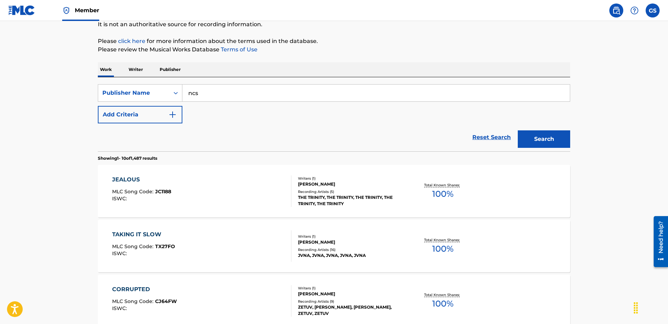
click at [146, 125] on div "Reset Search Search" at bounding box center [334, 137] width 472 height 28
click at [149, 115] on button "Add Criteria" at bounding box center [140, 114] width 85 height 17
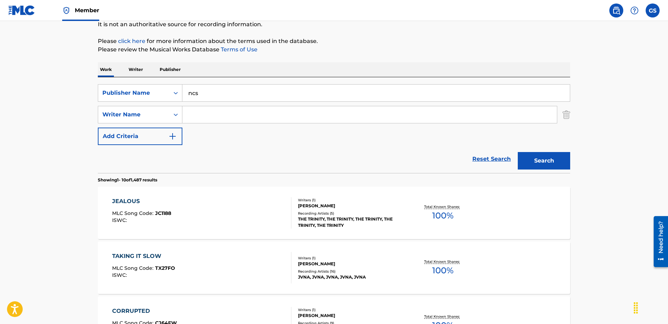
click at [234, 114] on input "Search Form" at bounding box center [369, 114] width 374 height 17
click at [518, 152] on button "Search" at bounding box center [544, 160] width 52 height 17
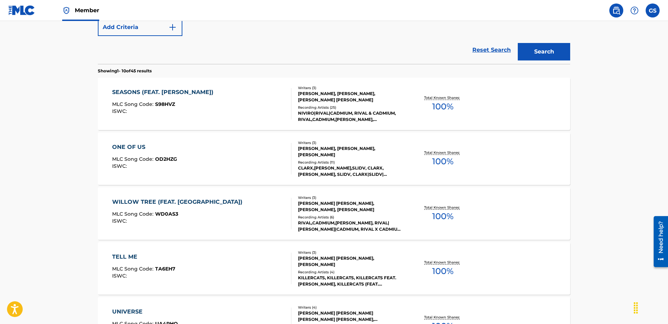
scroll to position [2, 0]
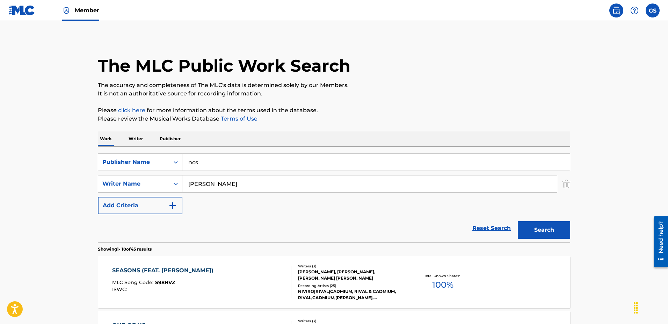
click at [189, 184] on input "[PERSON_NAME]" at bounding box center [369, 183] width 374 height 17
type input "[PERSON_NAME]"
click at [518, 221] on button "Search" at bounding box center [544, 229] width 52 height 17
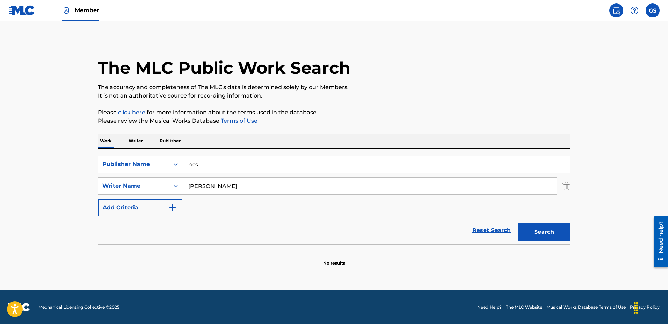
scroll to position [0, 0]
drag, startPoint x: 207, startPoint y: 166, endPoint x: 147, endPoint y: 163, distance: 60.1
click at [182, 163] on input "ncs" at bounding box center [375, 164] width 387 height 17
click at [166, 166] on div "Publisher Name" at bounding box center [133, 163] width 71 height 13
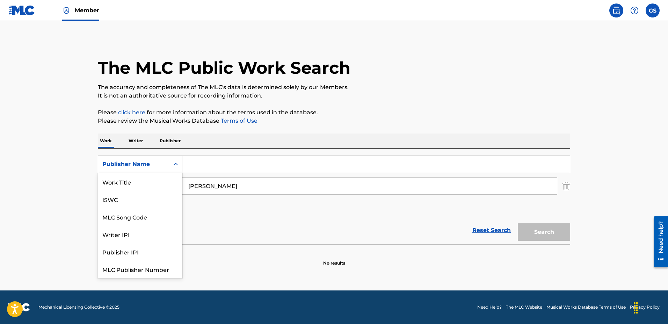
scroll to position [17, 0]
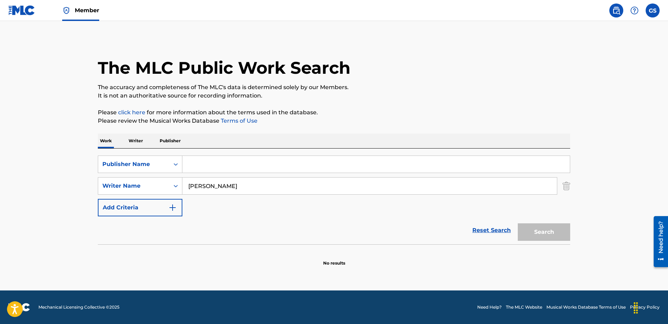
click at [303, 214] on div "SearchWithCriteria1d672a2a-9f73-48fa-81df-52ca540fa60b Publisher Name SearchWit…" at bounding box center [334, 185] width 472 height 61
click at [228, 169] on input "Search Form" at bounding box center [375, 164] width 387 height 17
click at [141, 162] on div "Publisher Name" at bounding box center [133, 164] width 63 height 8
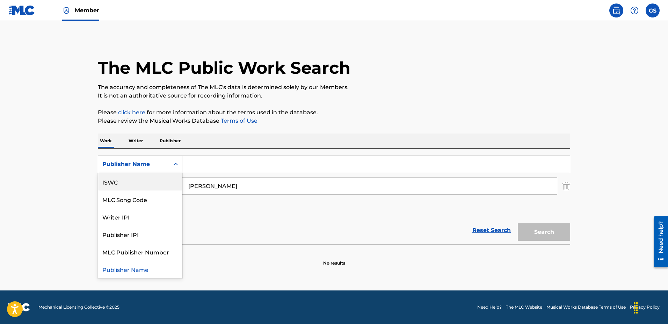
scroll to position [0, 0]
click at [148, 178] on div "Work Title" at bounding box center [140, 181] width 84 height 17
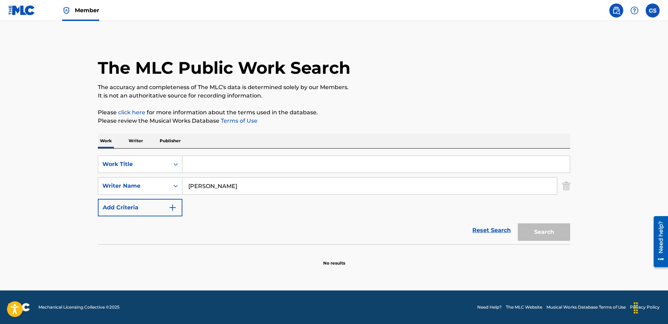
click at [229, 169] on input "Search Form" at bounding box center [375, 164] width 387 height 17
type input "simple"
click at [518, 223] on button "Search" at bounding box center [544, 231] width 52 height 17
click at [78, 16] on link "Member" at bounding box center [80, 10] width 37 height 21
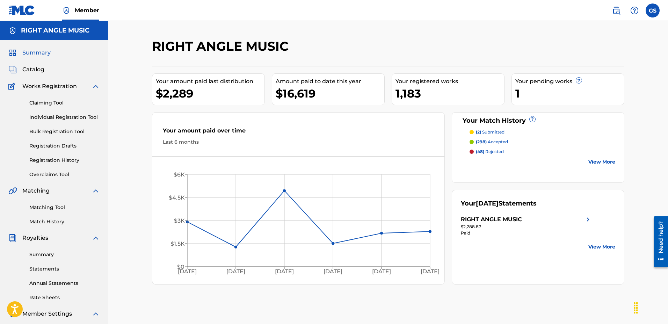
click at [66, 132] on link "Bulk Registration Tool" at bounding box center [64, 131] width 71 height 7
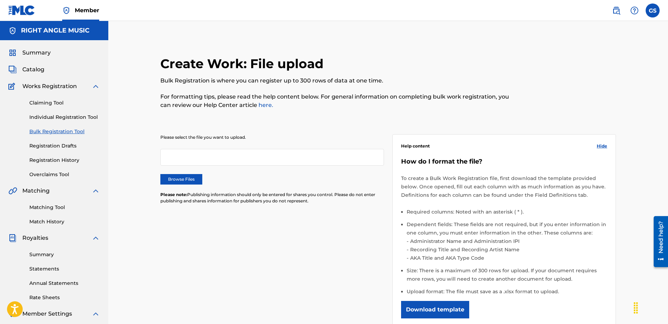
click at [184, 180] on label "Browse Files" at bounding box center [181, 179] width 42 height 10
click at [0, 0] on input "Browse Files" at bounding box center [0, 0] width 0 height 0
click at [184, 184] on label "Browse Files" at bounding box center [181, 179] width 42 height 10
click at [0, 0] on input "Browse Files" at bounding box center [0, 0] width 0 height 0
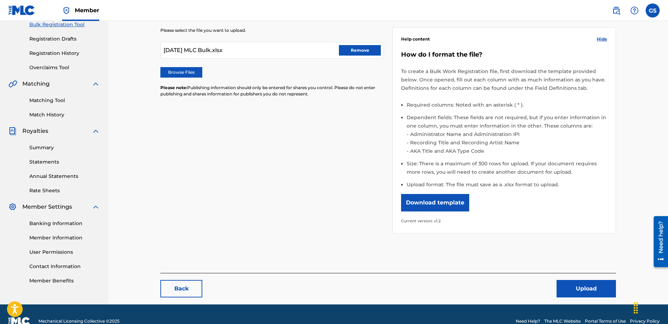
click at [593, 287] on button "Upload" at bounding box center [585, 288] width 59 height 17
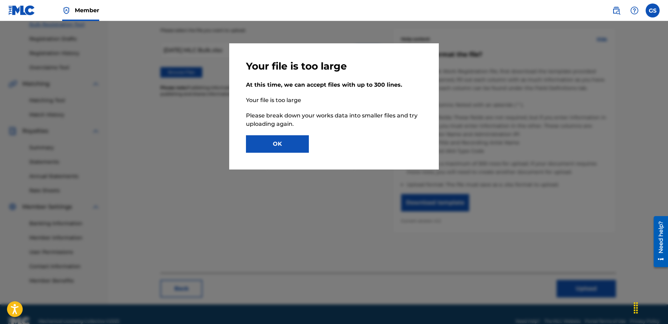
click at [284, 142] on button "OK" at bounding box center [277, 143] width 63 height 17
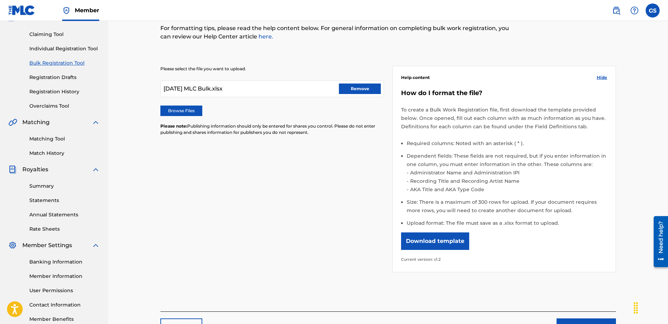
scroll to position [71, 0]
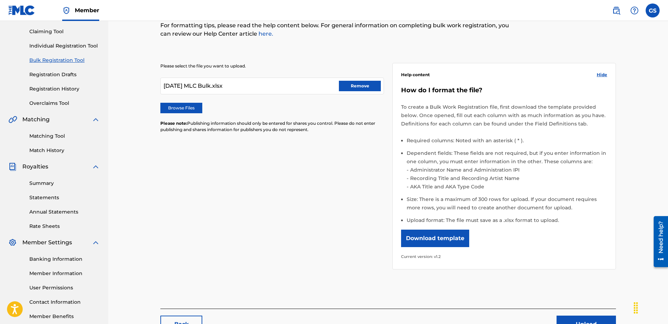
click at [342, 159] on div "Please select the file you want to upload. [DATE] MLC Bulk.xlsx Remove Browse F…" at bounding box center [387, 162] width 455 height 232
click at [194, 109] on label "Browse Files" at bounding box center [181, 108] width 42 height 10
click at [0, 0] on input "Browse Files" at bounding box center [0, 0] width 0 height 0
click at [374, 81] on button "Remove" at bounding box center [360, 86] width 42 height 10
click at [183, 105] on label "Browse Files" at bounding box center [181, 108] width 42 height 10
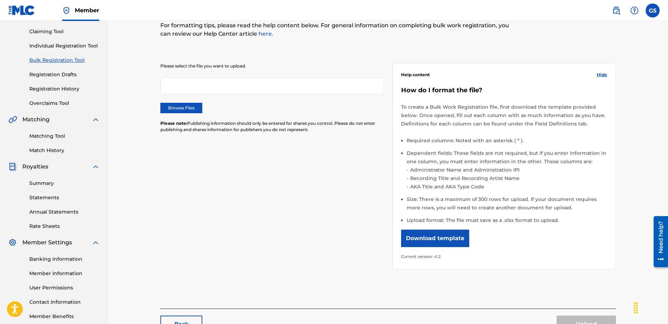
click at [0, 0] on input "Browse Files" at bounding box center [0, 0] width 0 height 0
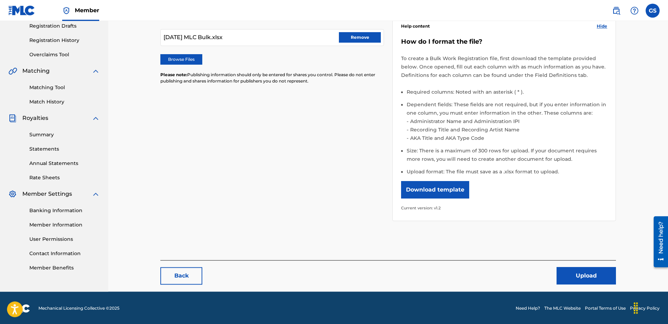
scroll to position [121, 0]
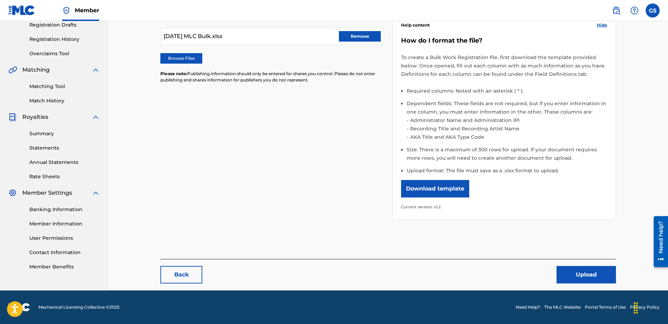
click at [566, 267] on button "Upload" at bounding box center [585, 274] width 59 height 17
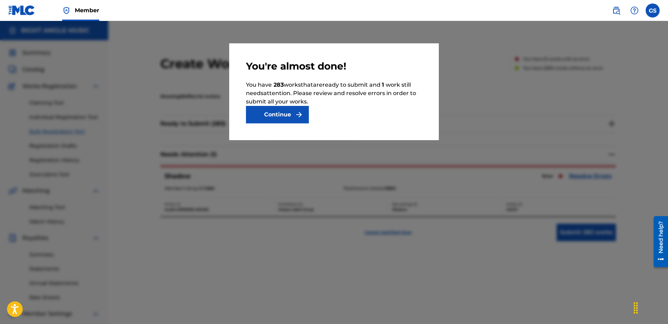
click at [285, 114] on button "Continue" at bounding box center [277, 114] width 63 height 17
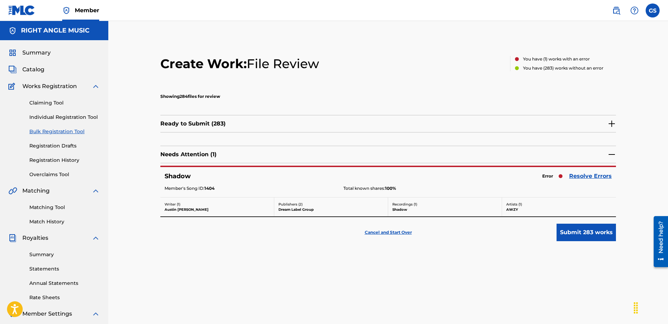
click at [577, 176] on link "Resolve Errors" at bounding box center [590, 176] width 43 height 8
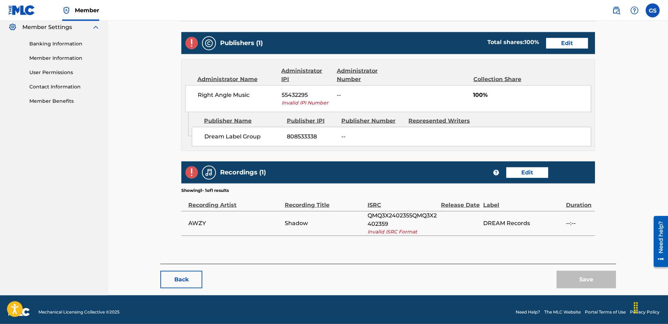
scroll to position [291, 0]
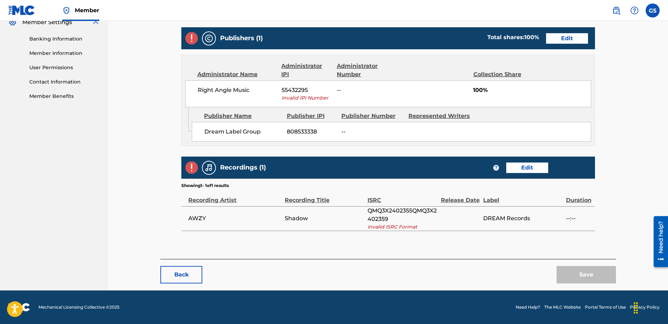
click at [183, 276] on button "Back" at bounding box center [181, 274] width 42 height 17
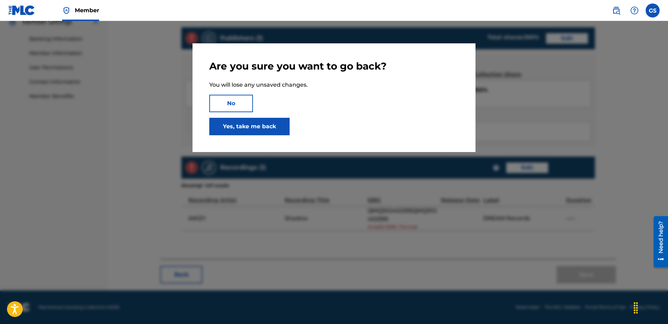
click at [240, 123] on link "Yes, take me back" at bounding box center [249, 126] width 80 height 17
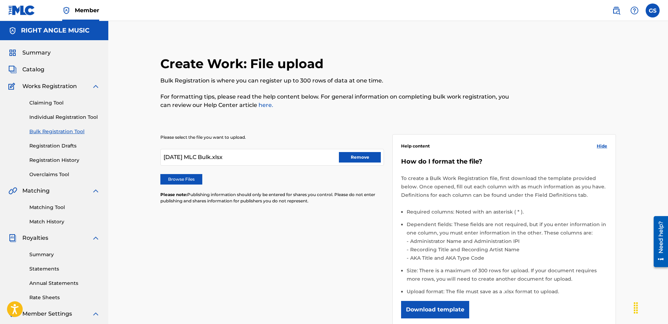
click at [364, 161] on button "Remove" at bounding box center [360, 157] width 42 height 10
click at [180, 178] on label "Browse Files" at bounding box center [181, 179] width 42 height 10
click at [0, 0] on input "Browse Files" at bounding box center [0, 0] width 0 height 0
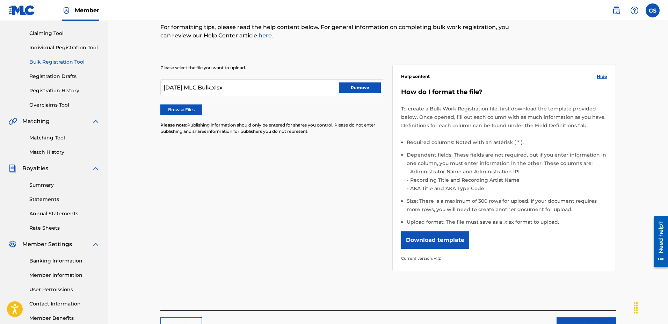
scroll to position [121, 0]
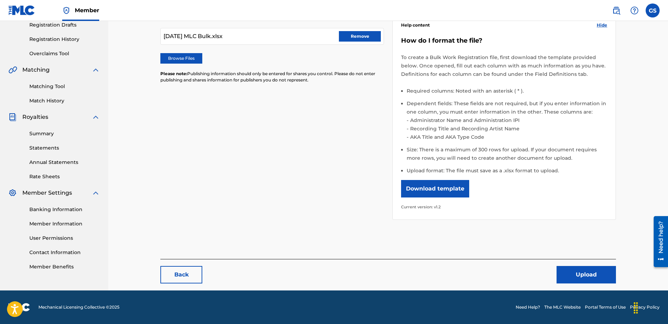
click at [580, 269] on button "Upload" at bounding box center [585, 274] width 59 height 17
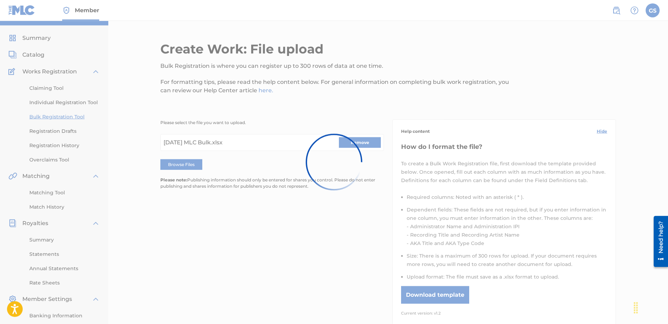
scroll to position [14, 0]
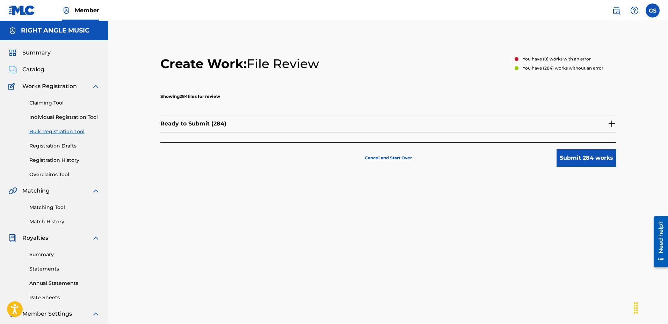
click at [584, 163] on button "Submit 284 works" at bounding box center [585, 157] width 59 height 17
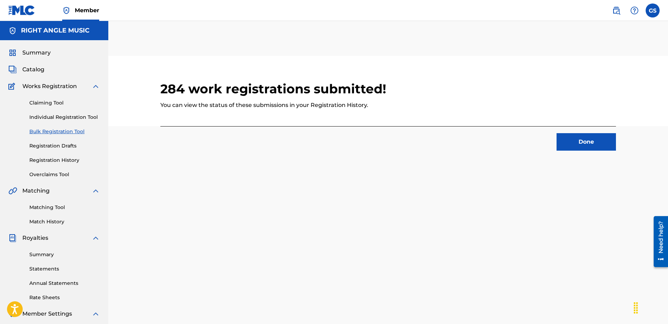
click at [584, 143] on button "Done" at bounding box center [585, 141] width 59 height 17
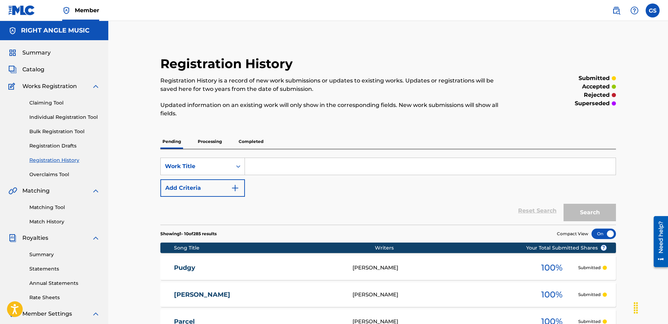
click at [62, 135] on div "Claiming Tool Individual Registration Tool Bulk Registration Tool Registration …" at bounding box center [53, 134] width 91 height 88
click at [62, 133] on link "Bulk Registration Tool" at bounding box center [64, 131] width 71 height 7
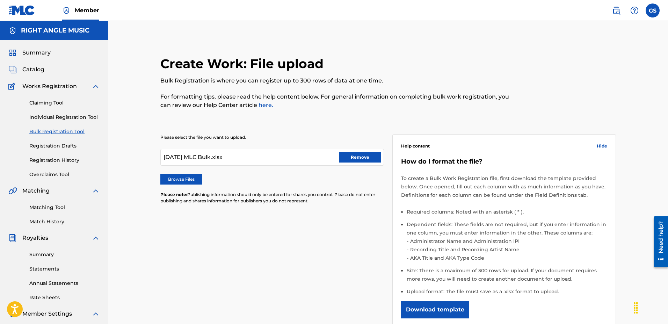
click at [384, 153] on div "Please select the file you want to upload. [DATE] MLC Bulk.xlsx Remove Browse F…" at bounding box center [387, 233] width 455 height 232
click at [374, 157] on button "Remove" at bounding box center [360, 157] width 42 height 10
click at [175, 181] on label "Browse Files" at bounding box center [181, 179] width 42 height 10
click at [0, 0] on input "Browse Files" at bounding box center [0, 0] width 0 height 0
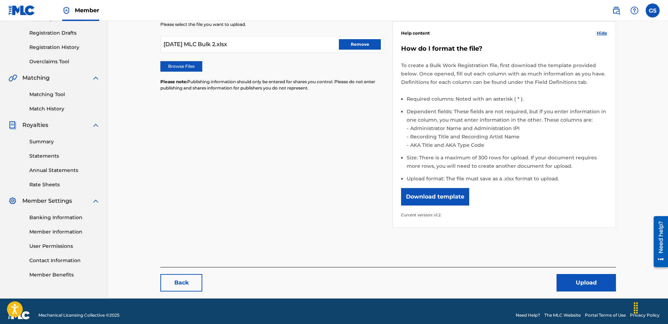
scroll to position [121, 0]
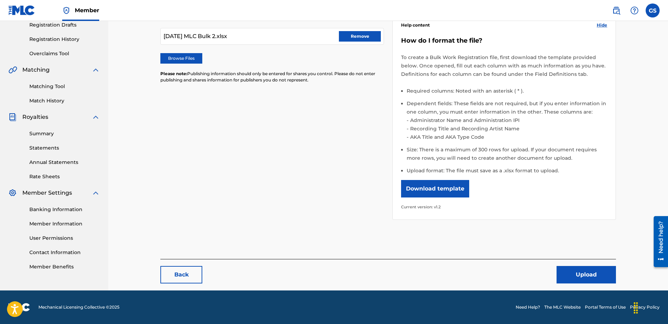
click at [586, 279] on button "Upload" at bounding box center [585, 274] width 59 height 17
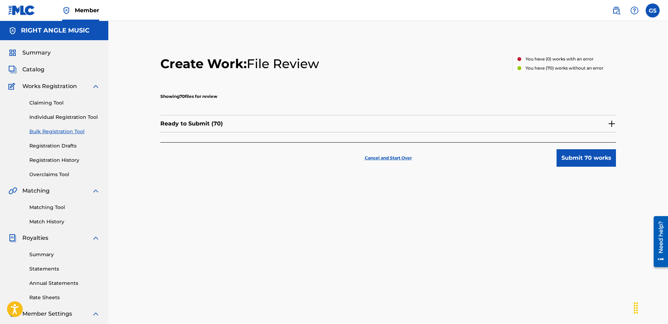
click at [573, 154] on button "Submit 70 works" at bounding box center [585, 157] width 59 height 17
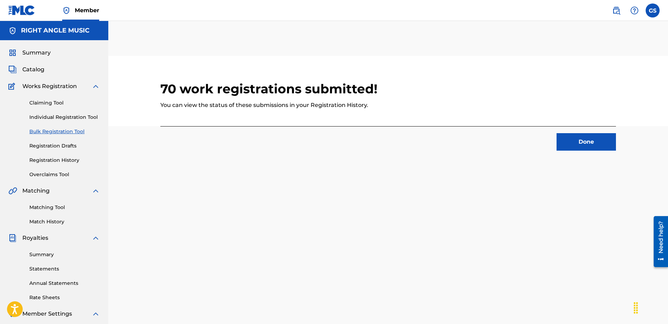
click at [567, 140] on button "Done" at bounding box center [585, 141] width 59 height 17
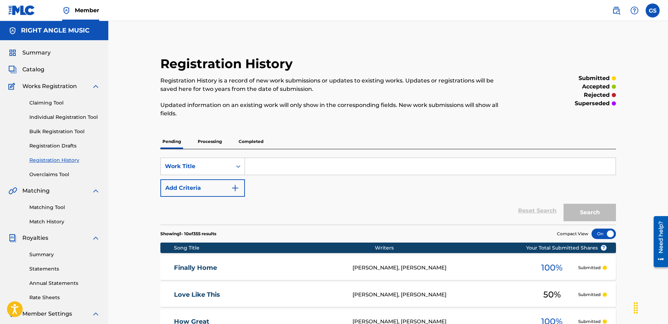
click at [41, 101] on link "Claiming Tool" at bounding box center [64, 102] width 71 height 7
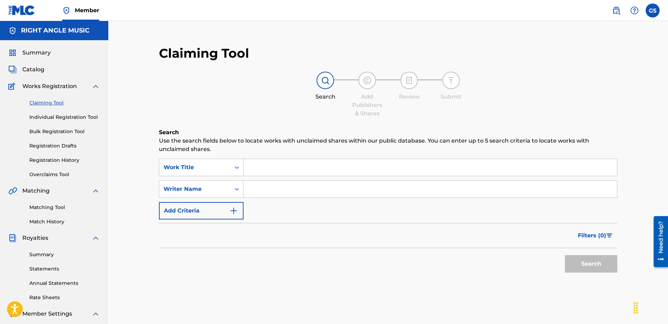
click at [301, 161] on input "Search Form" at bounding box center [429, 167] width 373 height 17
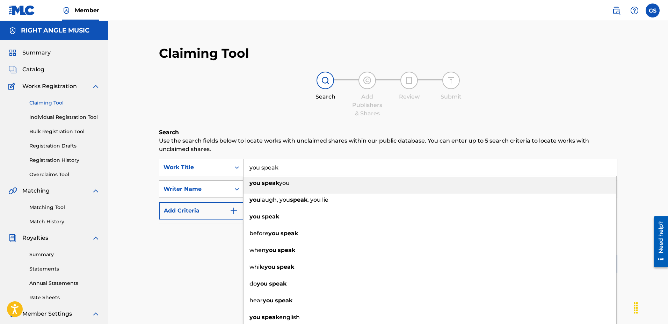
type input "you speak"
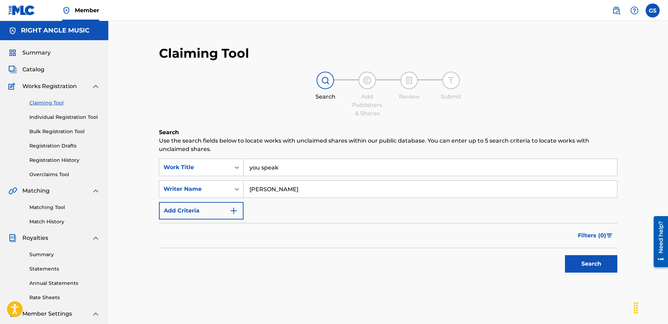
type input "[PERSON_NAME]"
click at [565, 255] on button "Search" at bounding box center [591, 263] width 52 height 17
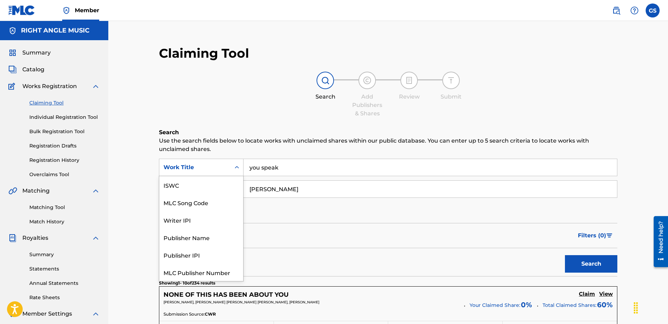
click at [239, 163] on div "Search Form" at bounding box center [236, 167] width 13 height 13
click at [292, 176] on div "you speak" at bounding box center [430, 167] width 374 height 17
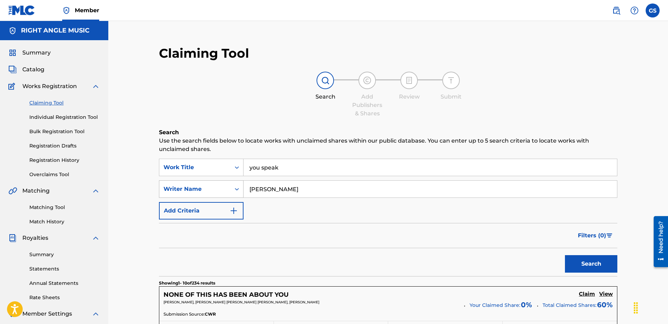
drag, startPoint x: 199, startPoint y: 186, endPoint x: 186, endPoint y: 186, distance: 12.2
click at [243, 186] on input "[PERSON_NAME]" at bounding box center [429, 189] width 373 height 17
click at [203, 171] on div "Work Title" at bounding box center [194, 167] width 63 height 8
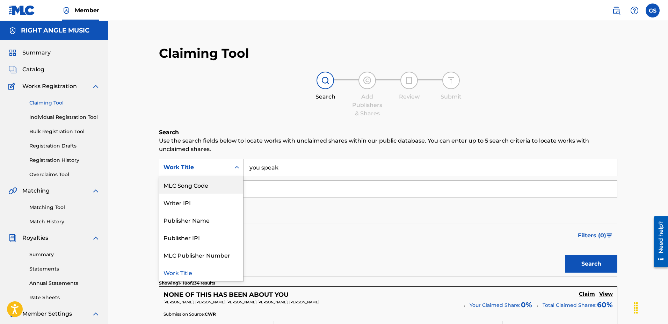
click at [198, 190] on div "MLC Song Code" at bounding box center [201, 184] width 84 height 17
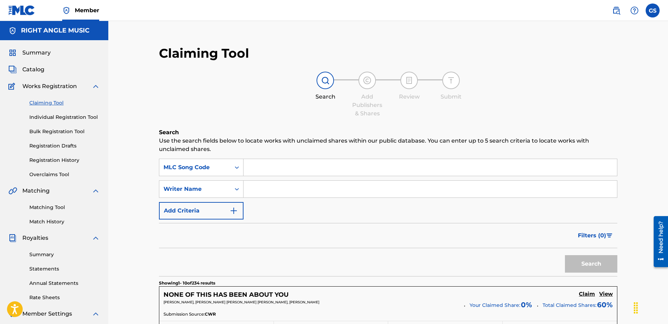
click at [267, 163] on input "Search Form" at bounding box center [429, 167] width 373 height 17
paste input "YD643S"
click at [603, 261] on button "Search" at bounding box center [591, 263] width 52 height 17
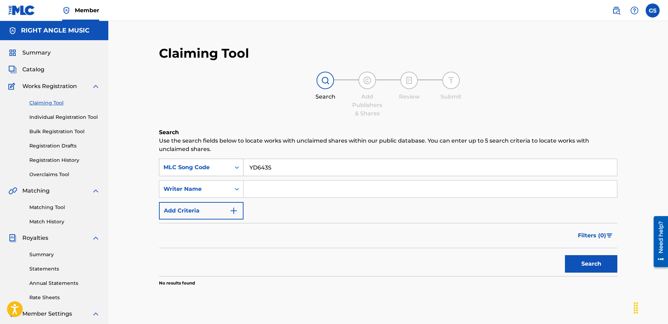
drag, startPoint x: 290, startPoint y: 167, endPoint x: 185, endPoint y: 162, distance: 104.5
click at [243, 160] on input "YD643S" at bounding box center [429, 167] width 373 height 17
paste input "P3ZZ4"
click at [600, 263] on button "Search" at bounding box center [591, 263] width 52 height 17
drag, startPoint x: 287, startPoint y: 167, endPoint x: 175, endPoint y: 162, distance: 112.2
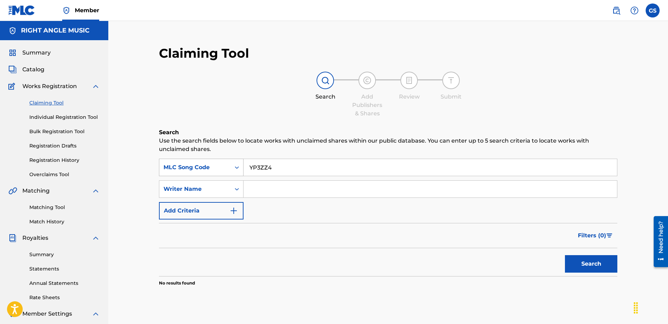
click at [243, 162] on input "YP3ZZ4" at bounding box center [429, 167] width 373 height 17
paste input "CH8KZ1"
drag, startPoint x: 602, startPoint y: 260, endPoint x: 596, endPoint y: 259, distance: 6.0
click at [601, 260] on button "Search" at bounding box center [591, 263] width 52 height 17
drag, startPoint x: 299, startPoint y: 164, endPoint x: 191, endPoint y: 162, distance: 107.6
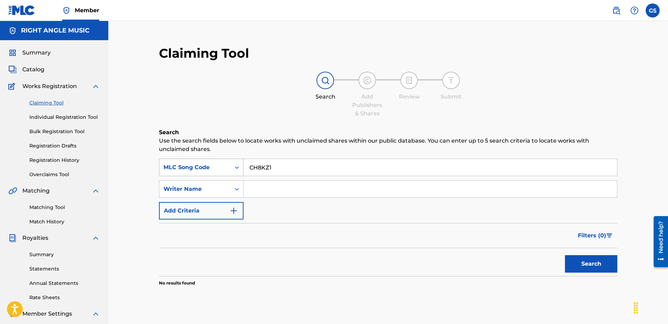
click at [243, 162] on input "CH8KZ1" at bounding box center [429, 167] width 373 height 17
paste input "LS4YEF"
type input "LS4YEF"
click at [596, 260] on button "Search" at bounding box center [591, 263] width 52 height 17
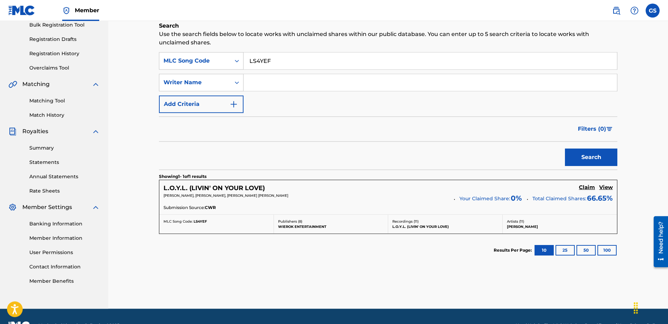
scroll to position [107, 0]
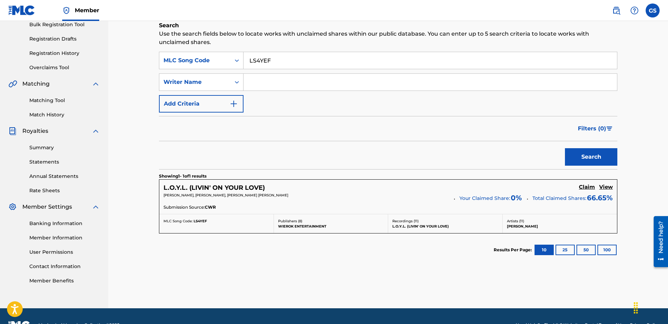
click at [588, 186] on h5 "Claim" at bounding box center [587, 187] width 16 height 7
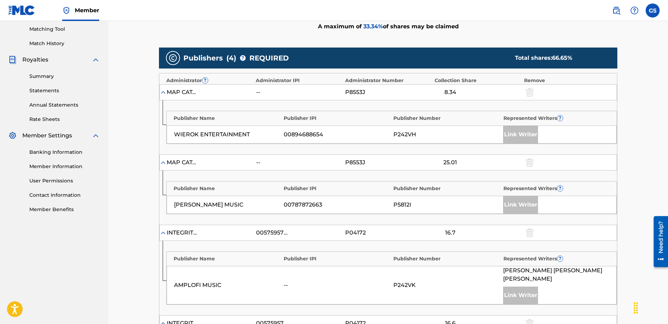
scroll to position [419, 0]
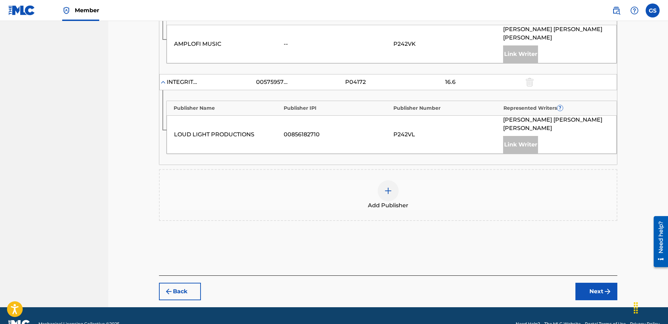
click at [390, 180] on div at bounding box center [388, 190] width 21 height 21
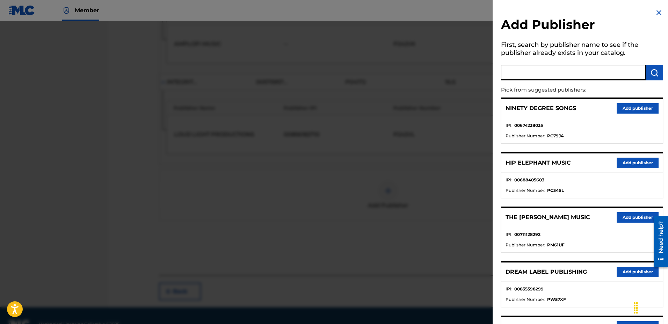
click at [552, 76] on input "text" at bounding box center [573, 72] width 145 height 15
type input "ncs"
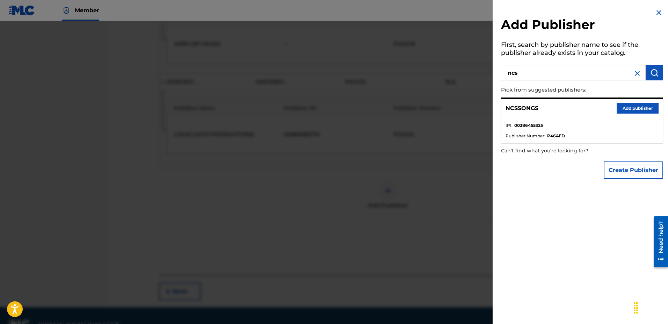
click at [630, 166] on button "Create Publisher" at bounding box center [632, 169] width 59 height 17
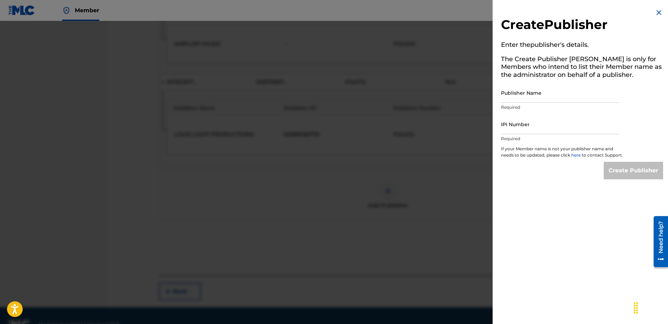
click at [550, 96] on input "Publisher Name" at bounding box center [560, 93] width 118 height 20
type input "NCSMusic"
drag, startPoint x: 519, startPoint y: 129, endPoint x: 524, endPoint y: 129, distance: 4.9
click at [520, 129] on input "IPI Number" at bounding box center [560, 124] width 118 height 20
paste input "01004342913"
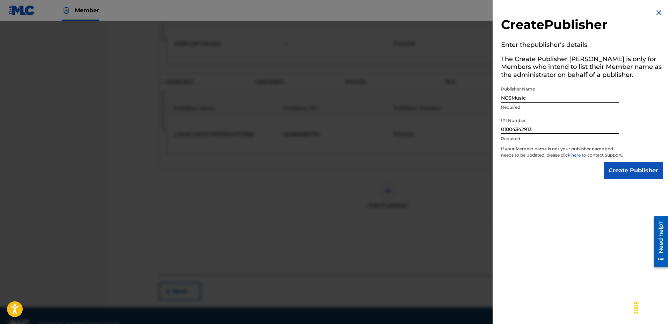
type input "01004342913"
click at [631, 178] on input "Create Publisher" at bounding box center [632, 170] width 59 height 17
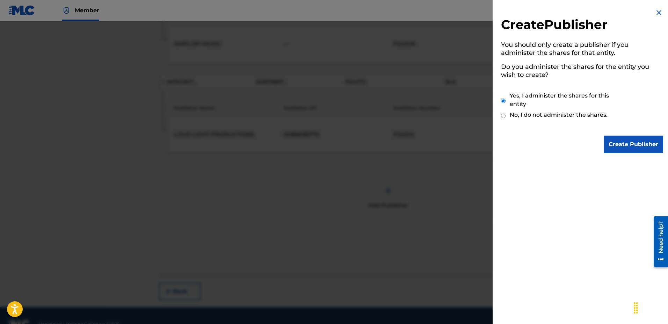
click at [630, 147] on input "Create Publisher" at bounding box center [632, 143] width 59 height 17
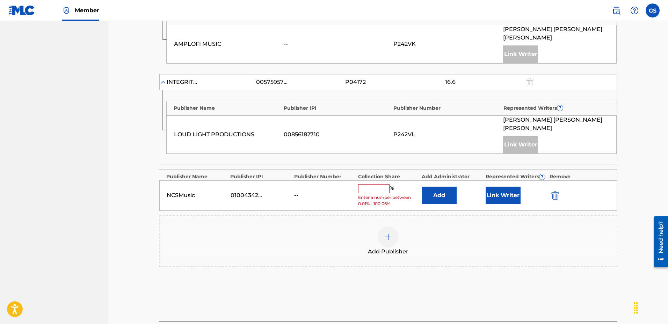
click at [371, 184] on input "text" at bounding box center [373, 188] width 31 height 9
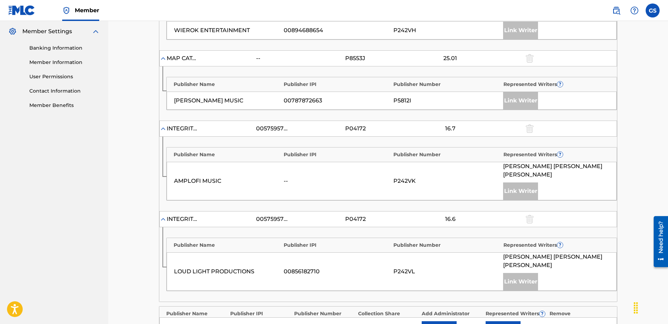
scroll to position [33, 0]
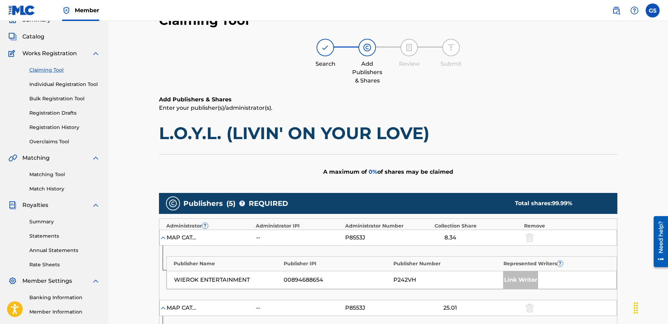
type input "33.34"
click at [285, 164] on div "A maximum of 0 % of shares may be claimed" at bounding box center [388, 171] width 458 height 35
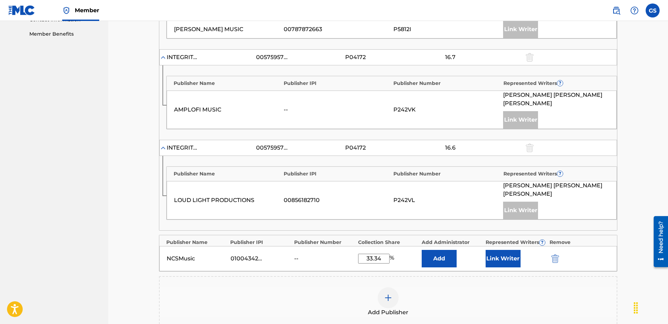
scroll to position [460, 0]
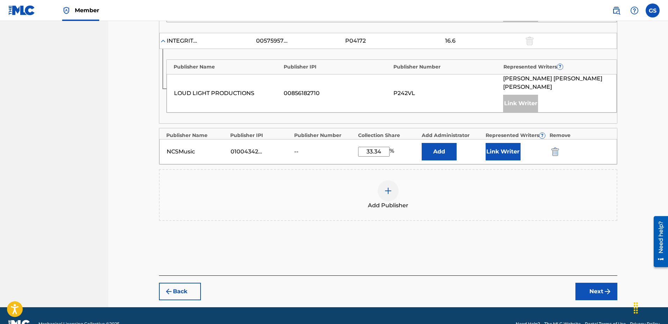
click at [442, 143] on button "Add" at bounding box center [439, 151] width 35 height 17
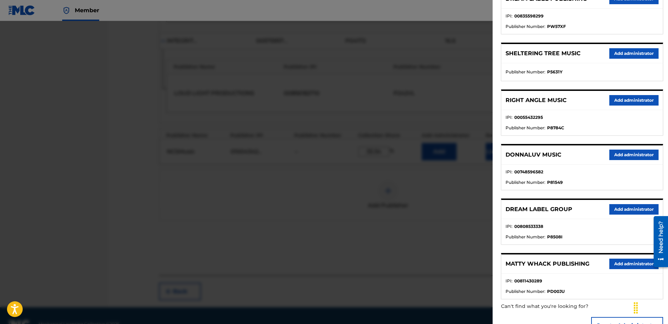
scroll to position [279, 0]
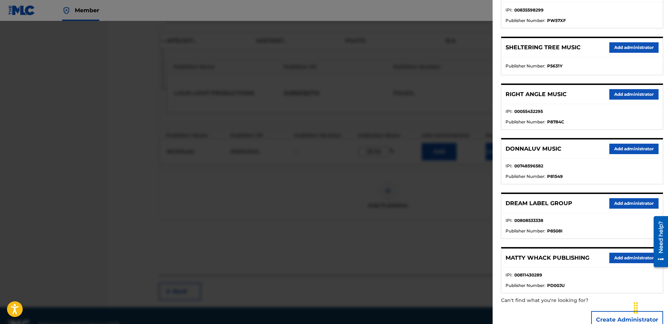
click at [632, 97] on button "Add administrator" at bounding box center [633, 94] width 49 height 10
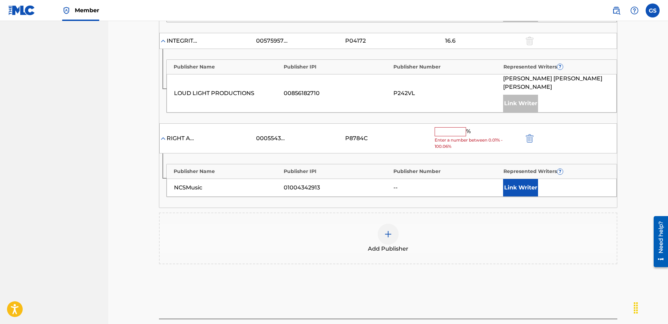
click at [445, 127] on input "text" at bounding box center [449, 131] width 31 height 9
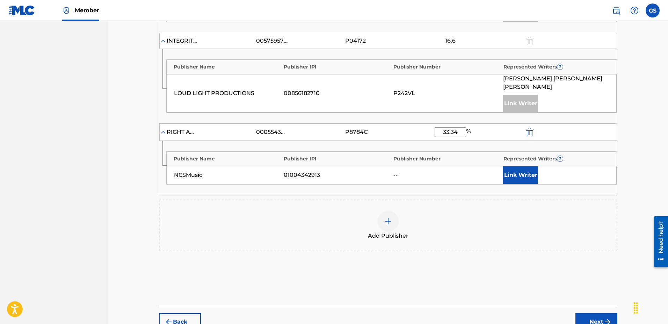
type input "33.34"
click at [537, 174] on div "Publisher Name Publisher IPI Publisher Number Represented Writers ? NCSMusic 01…" at bounding box center [387, 168] width 457 height 54
click at [528, 166] on button "Link Writer" at bounding box center [520, 174] width 35 height 17
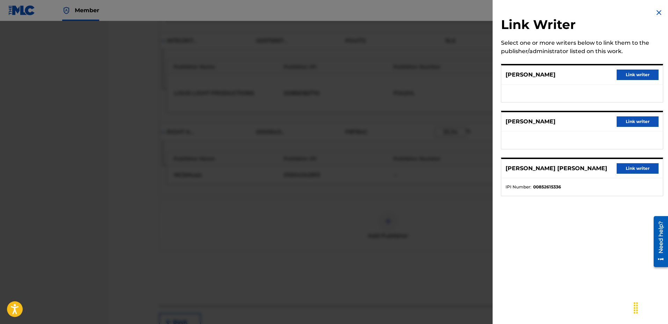
drag, startPoint x: 640, startPoint y: 71, endPoint x: 636, endPoint y: 74, distance: 4.9
click at [639, 71] on button "Link writer" at bounding box center [637, 74] width 42 height 10
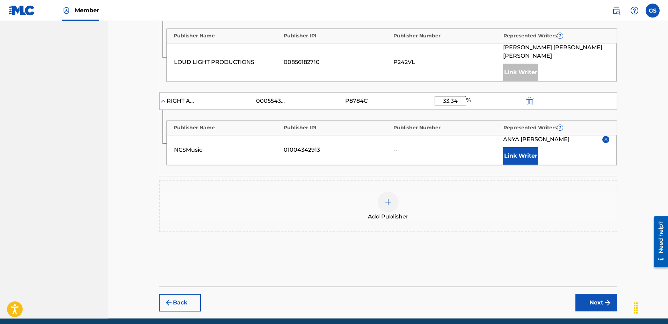
scroll to position [496, 0]
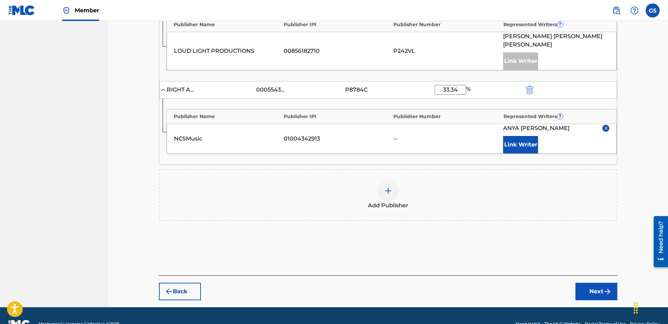
click at [601, 283] on button "Next" at bounding box center [596, 291] width 42 height 17
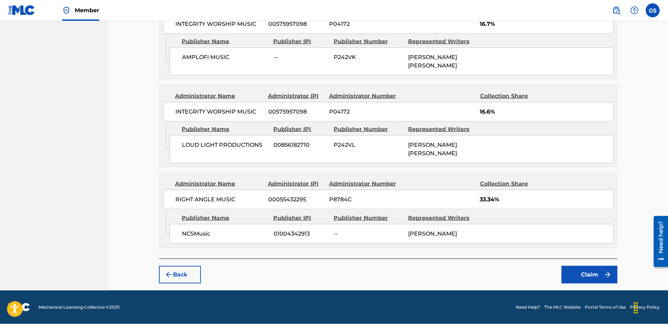
scroll to position [495, 0]
click at [593, 275] on button "Claim" at bounding box center [589, 274] width 56 height 17
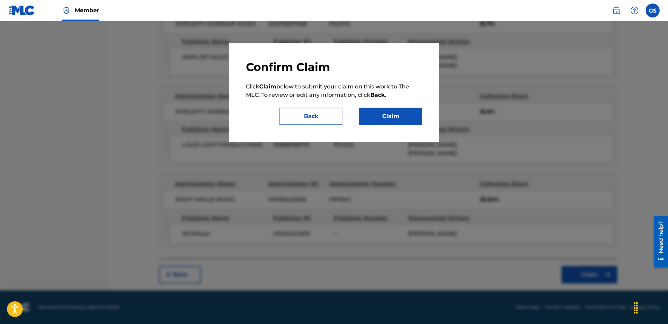
click at [403, 118] on button "Claim" at bounding box center [390, 116] width 63 height 17
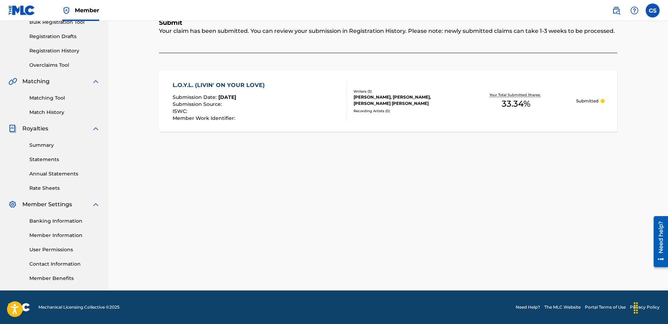
scroll to position [0, 0]
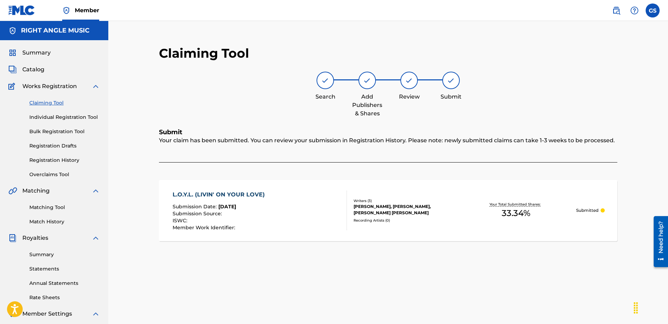
click at [51, 103] on link "Claiming Tool" at bounding box center [64, 102] width 71 height 7
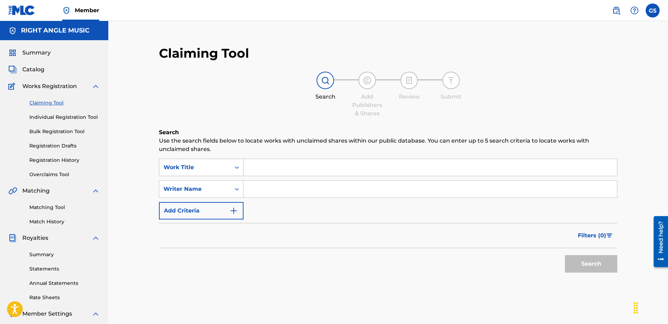
click at [218, 160] on div "Work Title" at bounding box center [201, 167] width 85 height 17
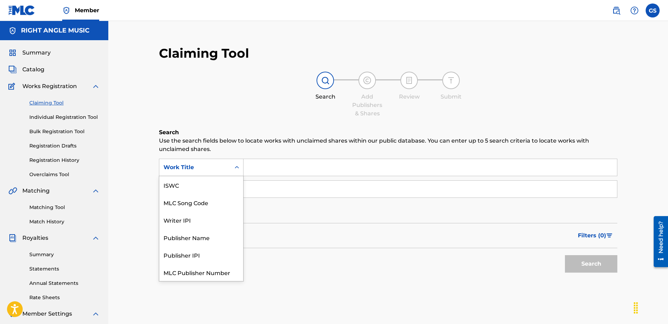
scroll to position [17, 0]
click at [206, 190] on div "MLC Song Code" at bounding box center [201, 184] width 84 height 17
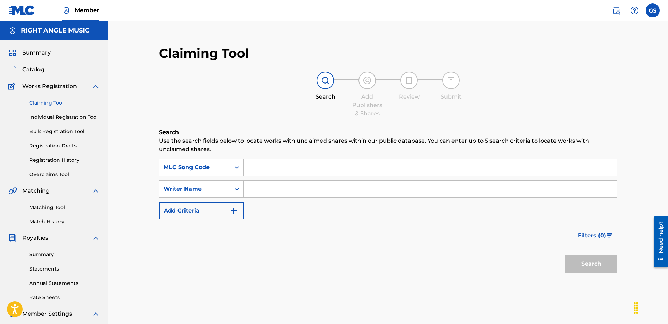
click at [322, 168] on input "Search Form" at bounding box center [429, 167] width 373 height 17
paste input "HP86DX"
type input "HP86DX"
click at [584, 263] on button "Search" at bounding box center [591, 263] width 52 height 17
drag, startPoint x: 282, startPoint y: 169, endPoint x: 213, endPoint y: 165, distance: 68.9
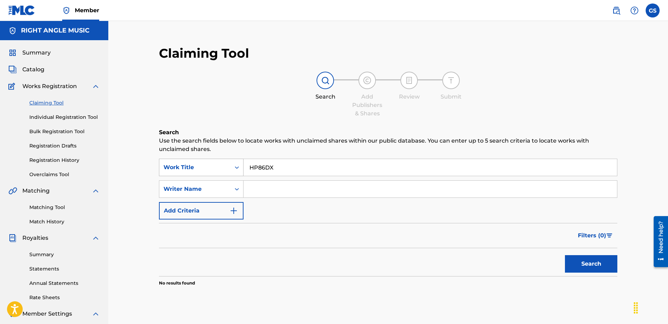
click at [243, 164] on input "HP86DX" at bounding box center [429, 167] width 373 height 17
paste input "S55CID"
click at [593, 267] on button "Search" at bounding box center [591, 263] width 52 height 17
click at [365, 204] on div "SearchWithCriteriab21b22f0-1e09-47c9-b42c-08558b923ab3 Work Title S55CID Search…" at bounding box center [388, 189] width 458 height 61
drag, startPoint x: 303, startPoint y: 165, endPoint x: 200, endPoint y: 160, distance: 102.8
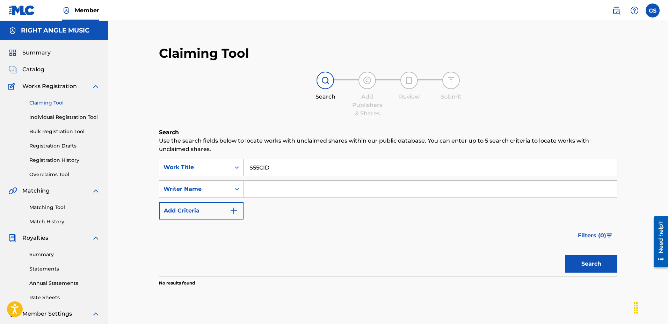
click at [243, 161] on input "S55CID" at bounding box center [429, 167] width 373 height 17
paste input "MH0PD4"
click at [580, 259] on button "Search" at bounding box center [591, 263] width 52 height 17
drag, startPoint x: 325, startPoint y: 175, endPoint x: 313, endPoint y: 170, distance: 13.1
click at [325, 175] on input "MH0PD4" at bounding box center [429, 167] width 373 height 17
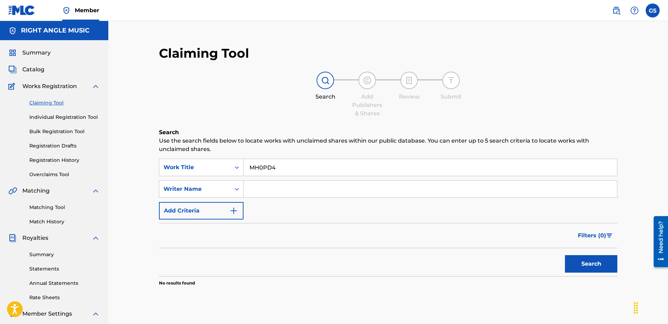
drag, startPoint x: 304, startPoint y: 169, endPoint x: 323, endPoint y: 176, distance: 20.4
click at [243, 159] on input "MH0PD4" at bounding box center [429, 167] width 373 height 17
paste input "FA3UCF"
click at [608, 256] on button "Search" at bounding box center [591, 263] width 52 height 17
drag, startPoint x: 275, startPoint y: 166, endPoint x: 189, endPoint y: 156, distance: 86.9
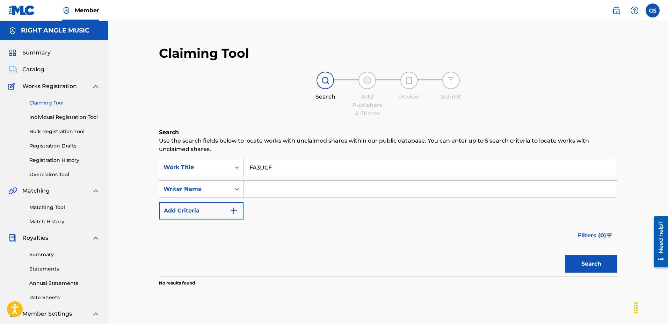
click at [243, 159] on input "FA3UCF" at bounding box center [429, 167] width 373 height 17
paste input "HQ55MB"
click at [582, 266] on button "Search" at bounding box center [591, 263] width 52 height 17
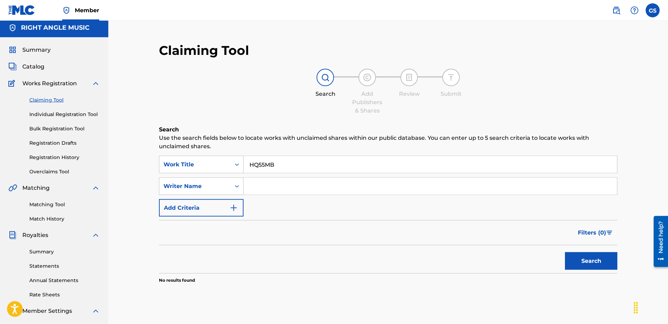
scroll to position [2, 0]
drag, startPoint x: 271, startPoint y: 161, endPoint x: 179, endPoint y: 154, distance: 91.8
click at [243, 156] on input "HQ55MB" at bounding box center [429, 164] width 373 height 17
paste input "FA31PX"
click at [587, 255] on button "Search" at bounding box center [591, 260] width 52 height 17
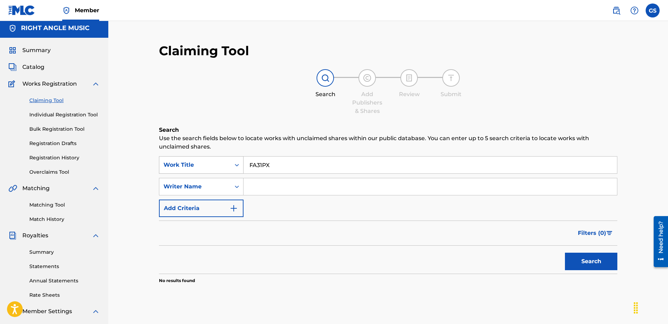
drag, startPoint x: 284, startPoint y: 167, endPoint x: 207, endPoint y: 158, distance: 77.0
click at [243, 159] on input "FA31PX" at bounding box center [429, 164] width 373 height 17
paste input "LE8KAJ"
click at [579, 259] on button "Search" at bounding box center [591, 260] width 52 height 17
drag, startPoint x: 338, startPoint y: 153, endPoint x: 303, endPoint y: 157, distance: 34.5
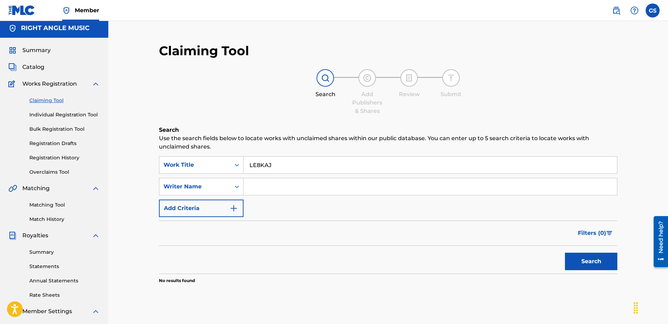
click at [334, 155] on div "Search Use the search fields below to locate works with unclaimed shares within…" at bounding box center [388, 222] width 458 height 193
drag, startPoint x: 286, startPoint y: 162, endPoint x: 399, endPoint y: 184, distance: 114.9
click at [243, 156] on input "LE8KAJ" at bounding box center [429, 164] width 373 height 17
paste input "TX6KDT"
click at [591, 263] on button "Search" at bounding box center [591, 260] width 52 height 17
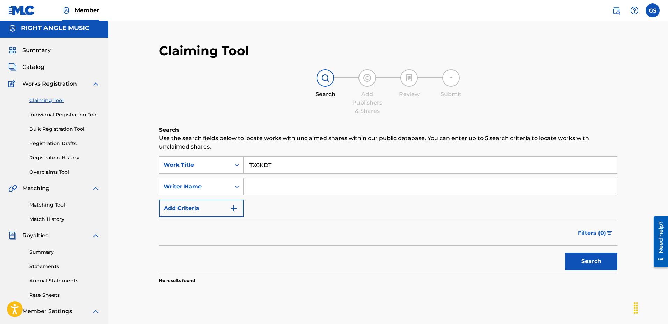
click at [266, 164] on input "TX6KDT" at bounding box center [429, 164] width 373 height 17
drag, startPoint x: 261, startPoint y: 166, endPoint x: 236, endPoint y: 162, distance: 25.1
click at [243, 161] on input "TX6KDT" at bounding box center [429, 164] width 373 height 17
paste input "RN68KC"
click at [591, 253] on button "Search" at bounding box center [591, 260] width 52 height 17
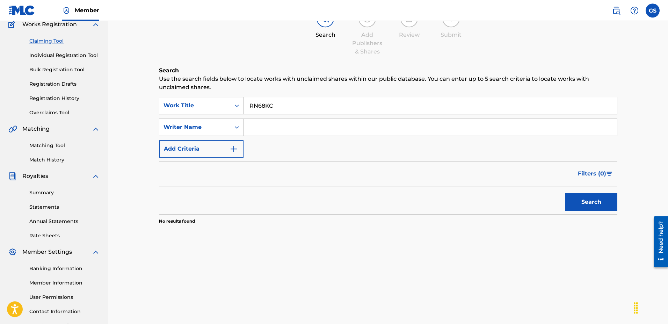
scroll to position [74, 0]
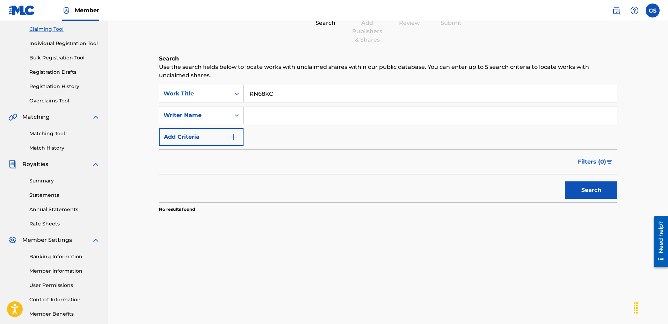
click at [263, 164] on div "Filters ( 0 )" at bounding box center [388, 161] width 458 height 25
drag, startPoint x: 274, startPoint y: 90, endPoint x: 179, endPoint y: 82, distance: 95.0
click at [243, 85] on input "RN68KC" at bounding box center [429, 93] width 373 height 17
paste input "WC3ZP5"
drag, startPoint x: 604, startPoint y: 193, endPoint x: 591, endPoint y: 192, distance: 13.6
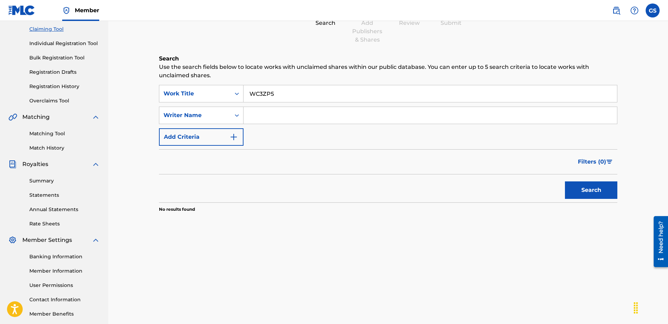
click at [604, 193] on button "Search" at bounding box center [591, 189] width 52 height 17
click at [323, 78] on p "Use the search fields below to locate works with unclaimed shares within our pu…" at bounding box center [388, 71] width 458 height 17
drag, startPoint x: 318, startPoint y: 90, endPoint x: 218, endPoint y: 92, distance: 99.9
click at [243, 90] on input "WC3ZP5" at bounding box center [429, 93] width 373 height 17
paste input "HG9GS9"
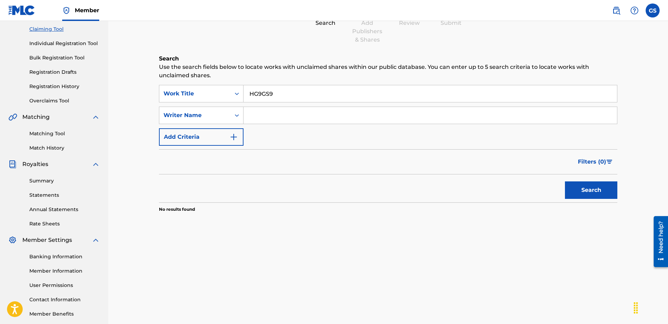
click at [573, 189] on button "Search" at bounding box center [591, 189] width 52 height 17
click at [266, 85] on div "Search Use the search fields below to locate works with unclaimed shares within…" at bounding box center [388, 150] width 458 height 193
drag, startPoint x: 293, startPoint y: 92, endPoint x: 263, endPoint y: 109, distance: 34.9
click at [243, 93] on input "HG9GS9" at bounding box center [429, 93] width 373 height 17
paste input "P4L11"
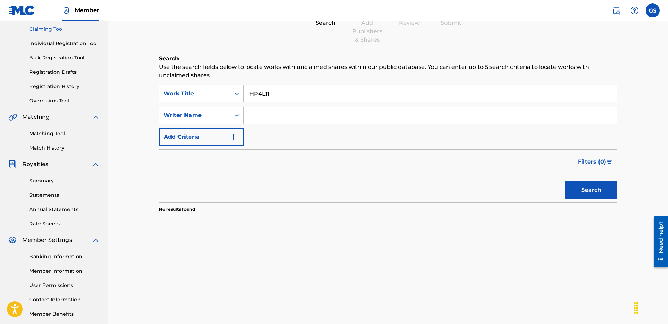
click at [596, 189] on button "Search" at bounding box center [591, 189] width 52 height 17
click at [274, 97] on input "HP4L11" at bounding box center [429, 93] width 373 height 17
drag, startPoint x: 294, startPoint y: 93, endPoint x: 183, endPoint y: 86, distance: 110.9
click at [243, 86] on input "HP4L11" at bounding box center [429, 93] width 373 height 17
paste input "S58A3C"
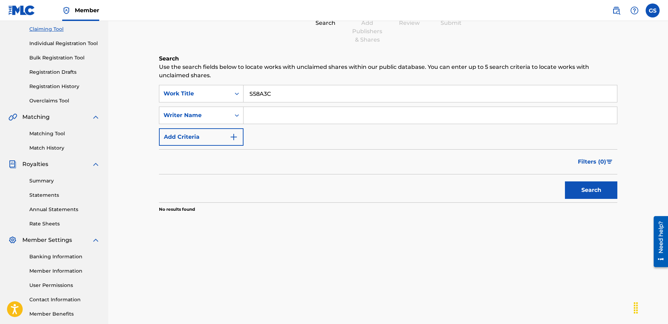
click at [598, 195] on button "Search" at bounding box center [591, 189] width 52 height 17
drag, startPoint x: 293, startPoint y: 94, endPoint x: 159, endPoint y: 90, distance: 134.5
click at [243, 90] on input "S58A3C" at bounding box center [429, 93] width 373 height 17
paste input "TW7QXS"
type input "TW7QXS"
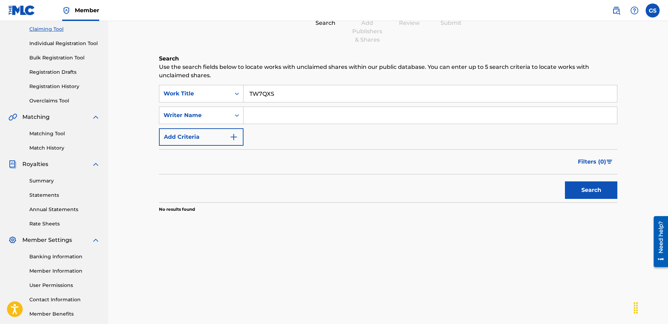
drag, startPoint x: 597, startPoint y: 194, endPoint x: 585, endPoint y: 193, distance: 12.0
click at [597, 194] on button "Search" at bounding box center [591, 189] width 52 height 17
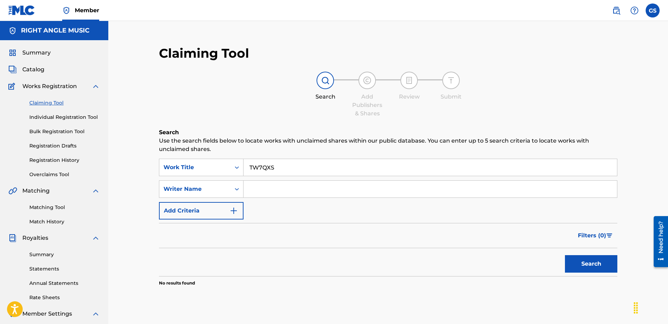
click at [66, 162] on link "Registration History" at bounding box center [64, 159] width 71 height 7
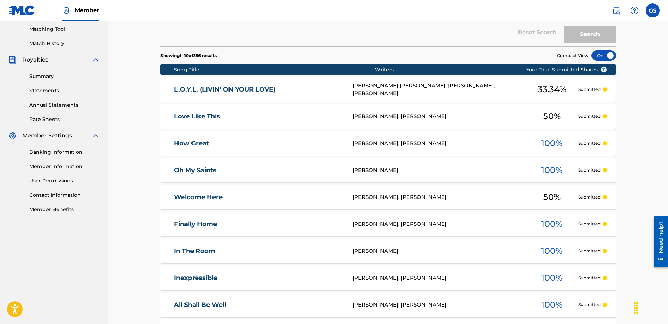
scroll to position [279, 0]
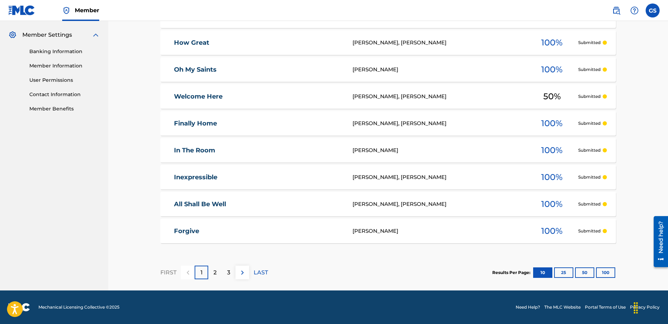
click at [298, 234] on link "Forgive" at bounding box center [258, 231] width 169 height 8
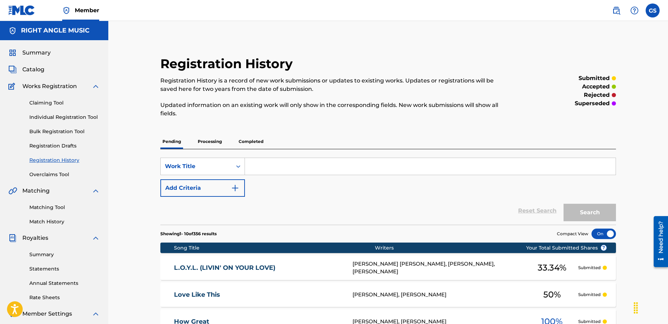
click at [255, 273] on div "L.O.Y.L. (LIVIN' ON YOUR LOVE) LS4YEF [PERSON_NAME] [PERSON_NAME], [PERSON_NAME…" at bounding box center [387, 267] width 455 height 24
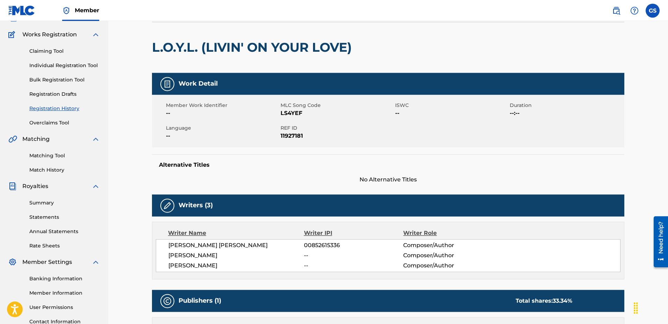
scroll to position [142, 0]
